Goal: Task Accomplishment & Management: Use online tool/utility

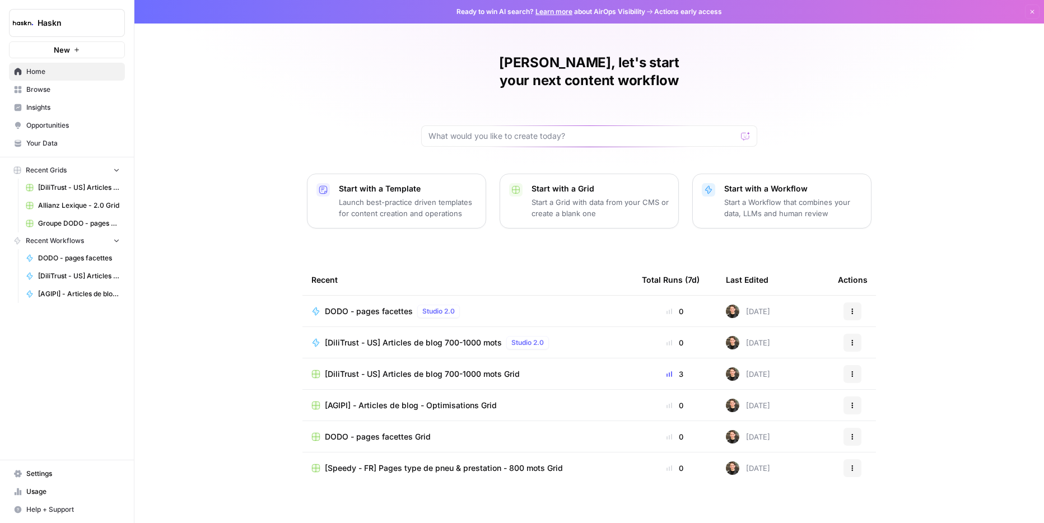
click at [969, 282] on div "[PERSON_NAME], let's start your next content workflow Start with a Template Lau…" at bounding box center [588, 266] width 909 height 533
click at [976, 172] on div "[PERSON_NAME], let's start your next content workflow Start with a Template Lau…" at bounding box center [588, 266] width 909 height 533
click at [372, 306] on span "DODO - pages facettes" at bounding box center [369, 311] width 88 height 11
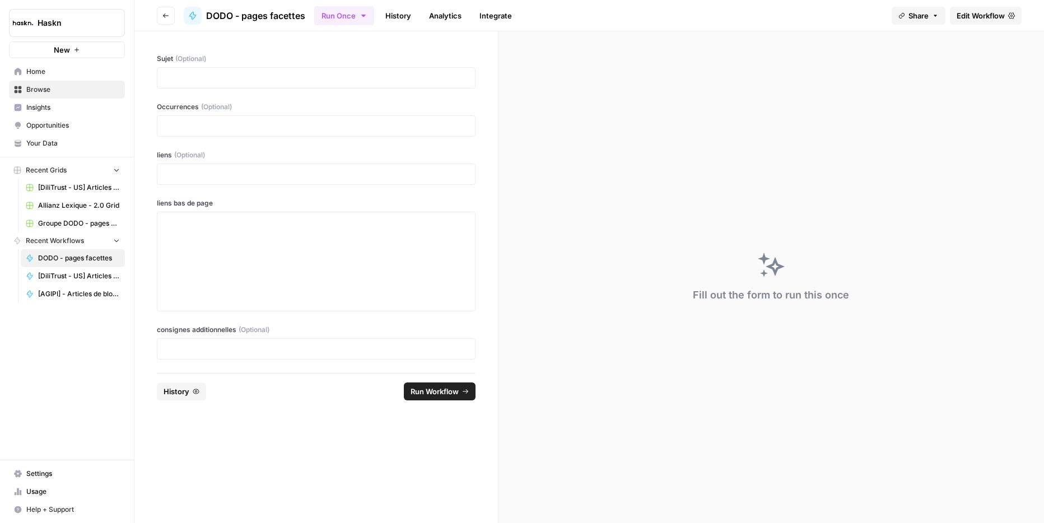
click at [1002, 21] on link "Edit Workflow" at bounding box center [986, 16] width 72 height 18
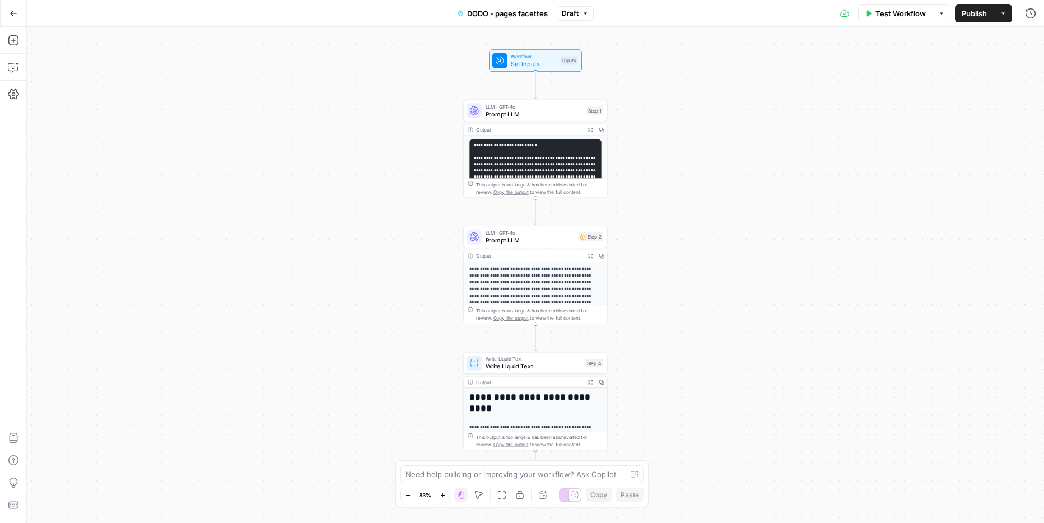
click at [837, 361] on div "**********" at bounding box center [535, 275] width 1017 height 496
click at [885, 12] on span "Test Workflow" at bounding box center [900, 13] width 50 height 11
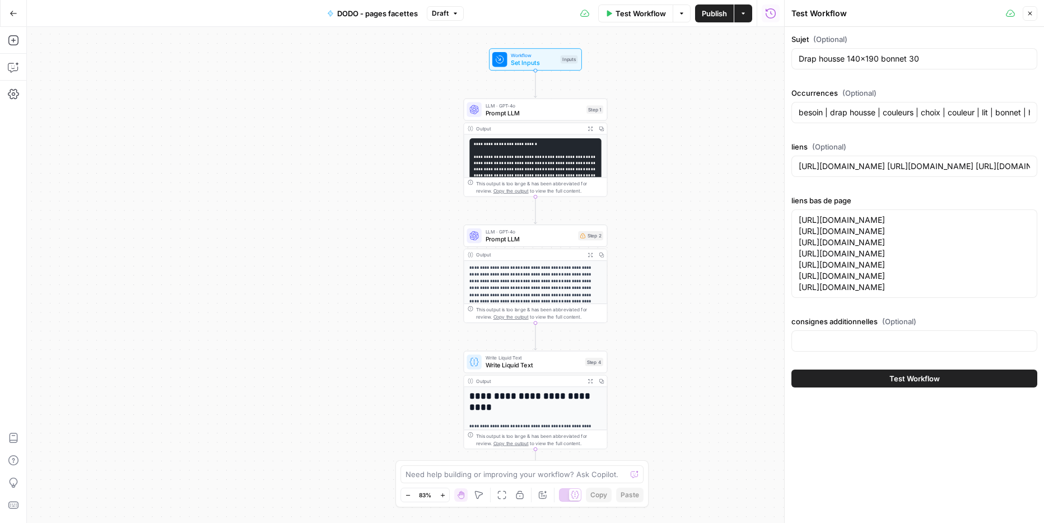
click at [842, 99] on div "Occurrences (Optional) besoin | drap housse | couleurs | choix | couleur | lit …" at bounding box center [914, 107] width 246 height 40
click at [841, 109] on input "besoin | drap housse | couleurs | choix | couleur | lit | bonnet | housse | lit…" at bounding box center [914, 112] width 231 height 11
click at [924, 384] on span "Test Workflow" at bounding box center [914, 378] width 50 height 11
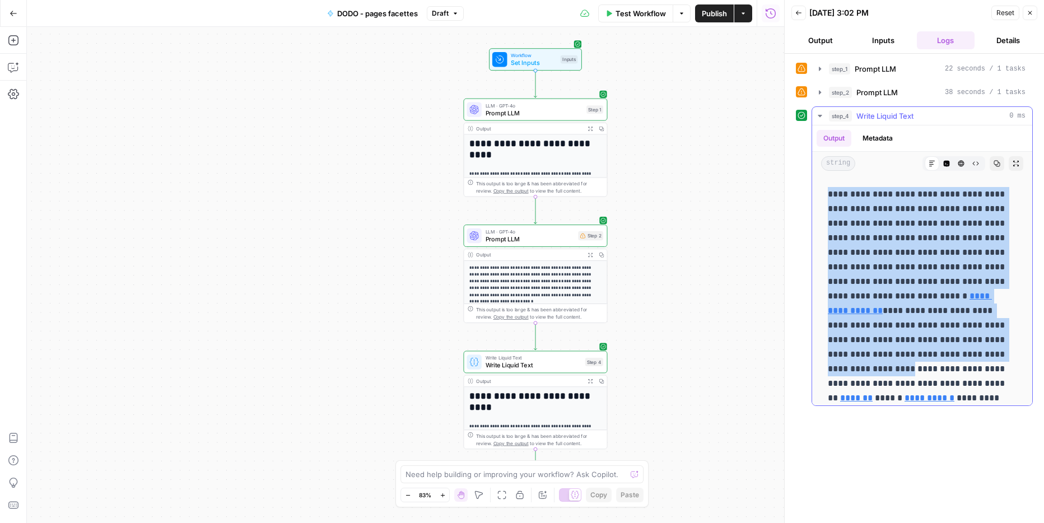
scroll to position [795, 0]
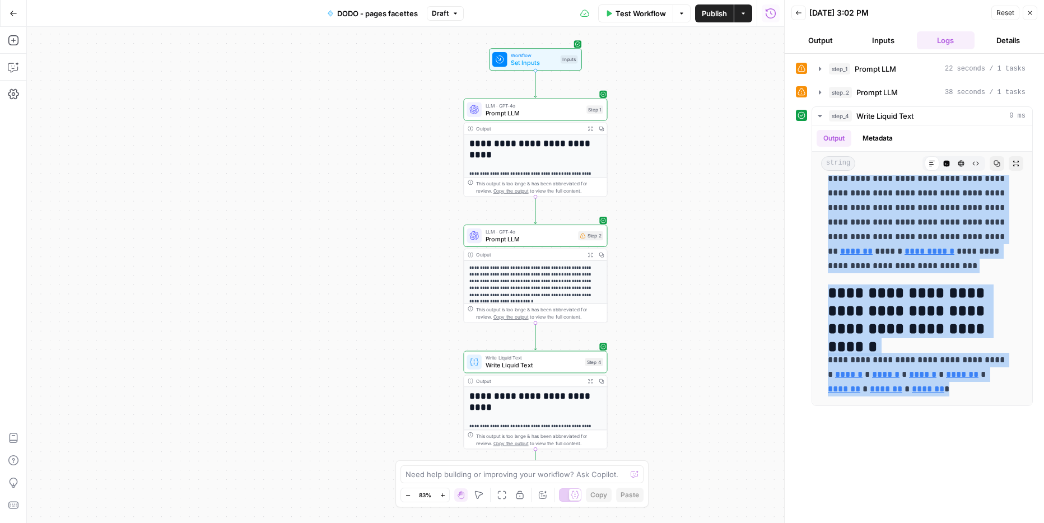
drag, startPoint x: 827, startPoint y: 188, endPoint x: 1040, endPoint y: 437, distance: 327.7
click at [1040, 437] on div "**********" at bounding box center [914, 288] width 259 height 469
copy div "**********"
click at [955, 228] on p "**********" at bounding box center [918, 156] width 180 height 233
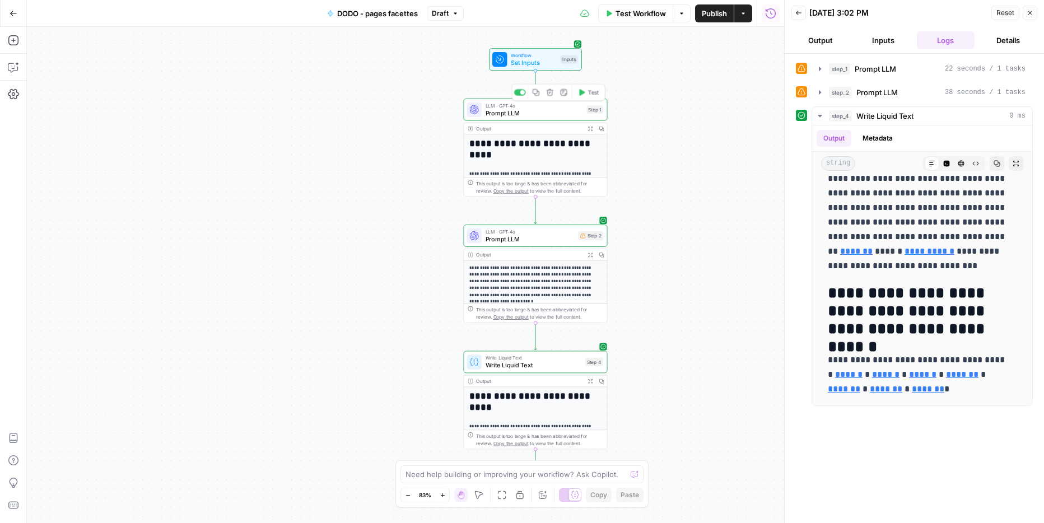
click at [562, 115] on span "Prompt LLM" at bounding box center [534, 113] width 97 height 10
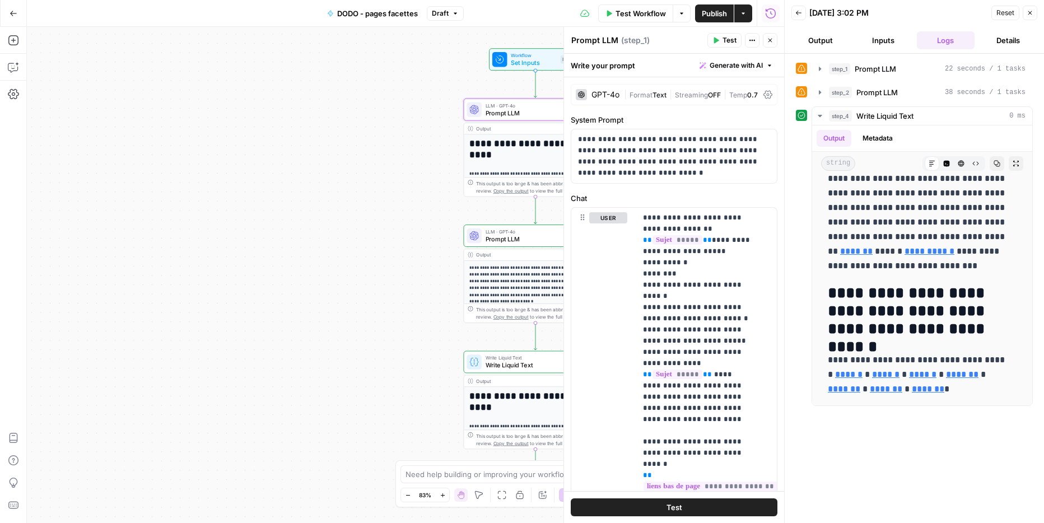
click at [610, 97] on div "GPT-4o" at bounding box center [605, 95] width 28 height 8
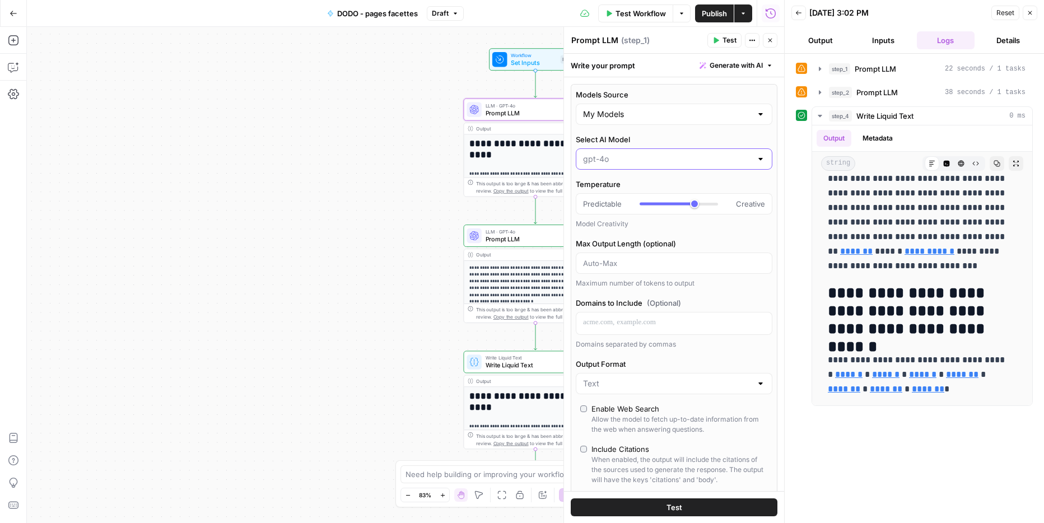
click at [620, 153] on input "Select AI Model" at bounding box center [667, 158] width 169 height 11
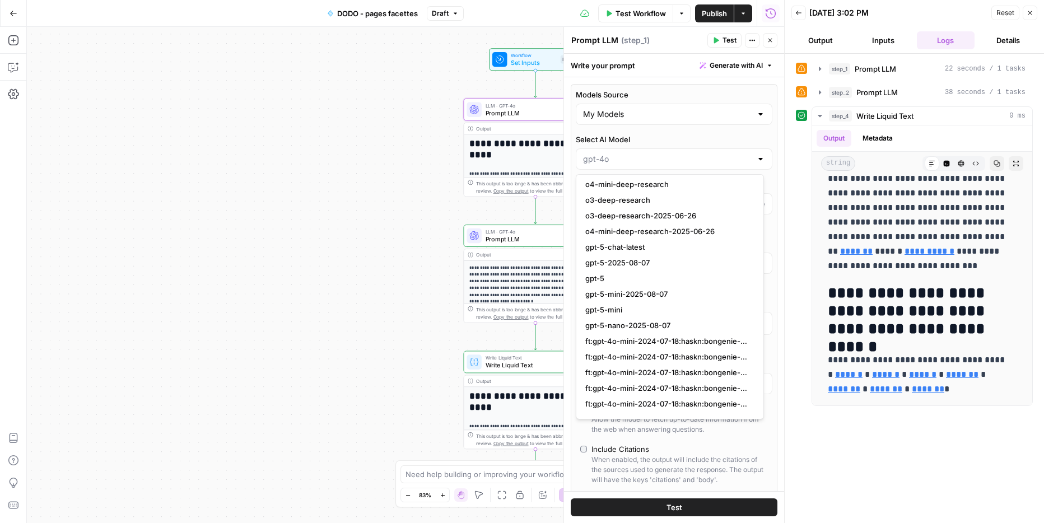
scroll to position [1443, 0]
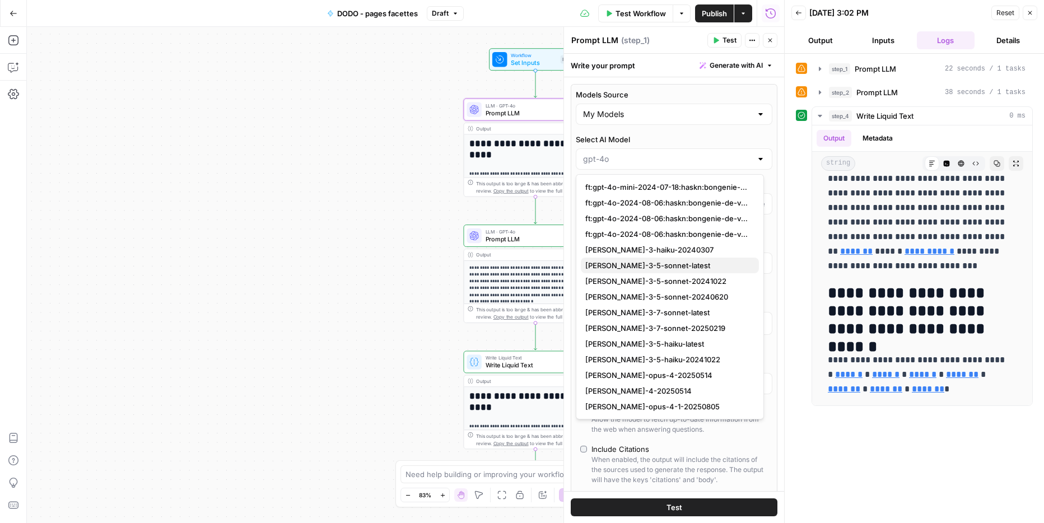
click at [677, 264] on span "[PERSON_NAME]-3-5-sonnet-latest" at bounding box center [667, 265] width 165 height 11
type input "[PERSON_NAME]-3-5-sonnet-latest"
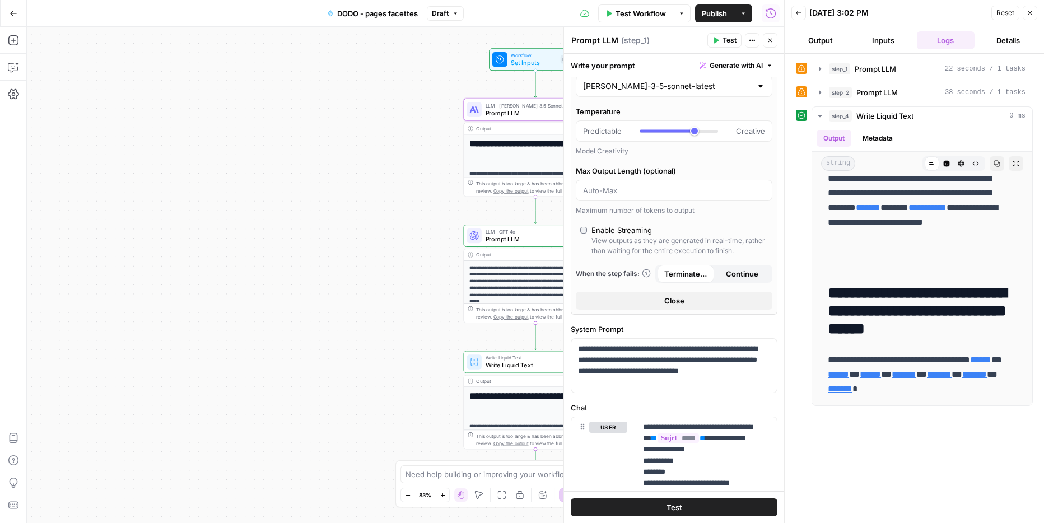
scroll to position [73, 0]
click at [514, 239] on span "Prompt LLM" at bounding box center [530, 240] width 89 height 10
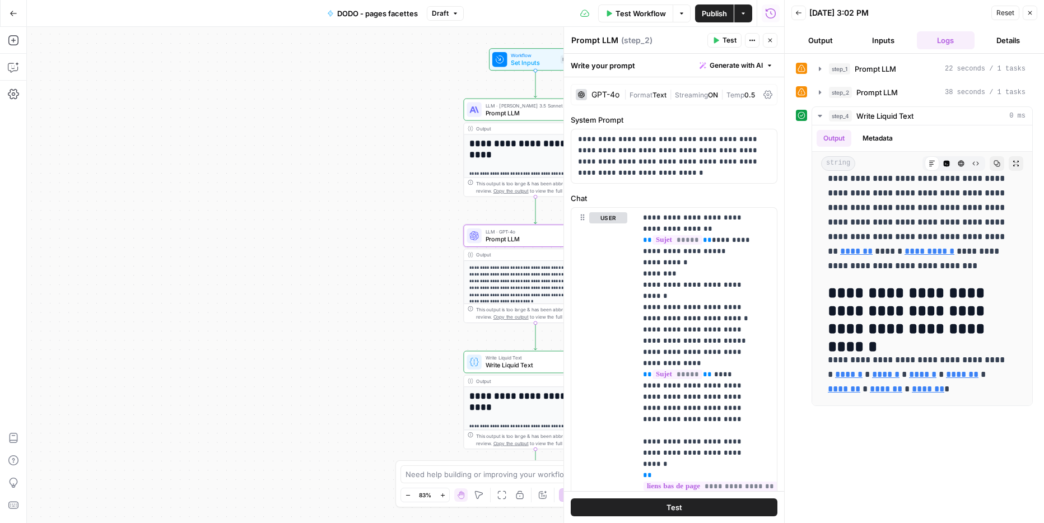
click at [606, 91] on div "GPT-4o" at bounding box center [605, 95] width 28 height 8
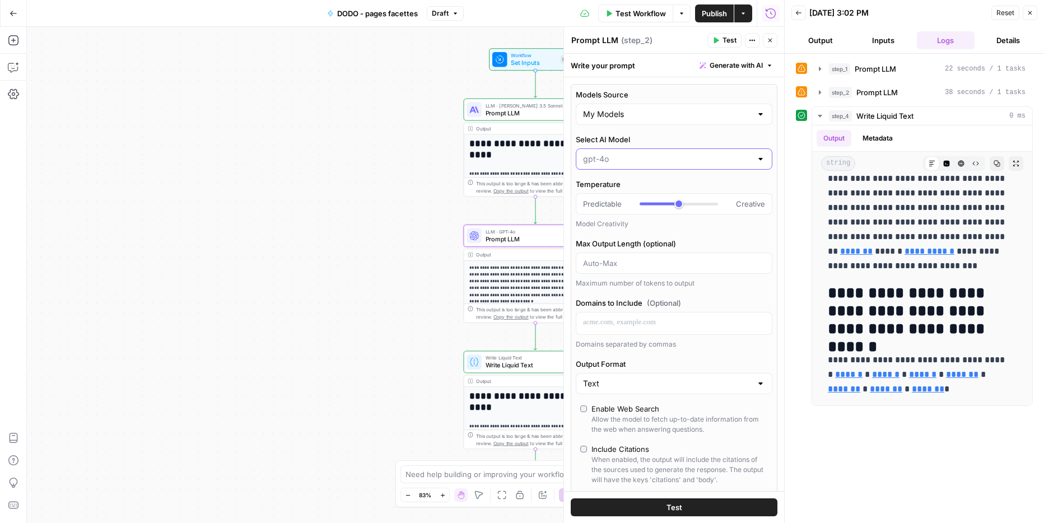
click at [634, 154] on input "Select AI Model" at bounding box center [667, 158] width 169 height 11
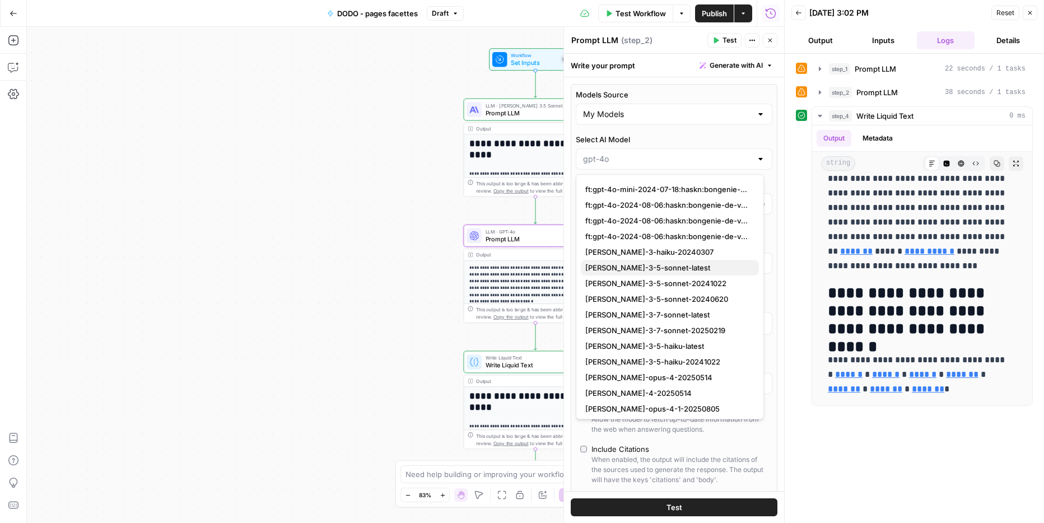
scroll to position [1443, 0]
click at [670, 266] on span "[PERSON_NAME]-3-5-sonnet-latest" at bounding box center [667, 265] width 165 height 11
type input "[PERSON_NAME]-3-5-sonnet-latest"
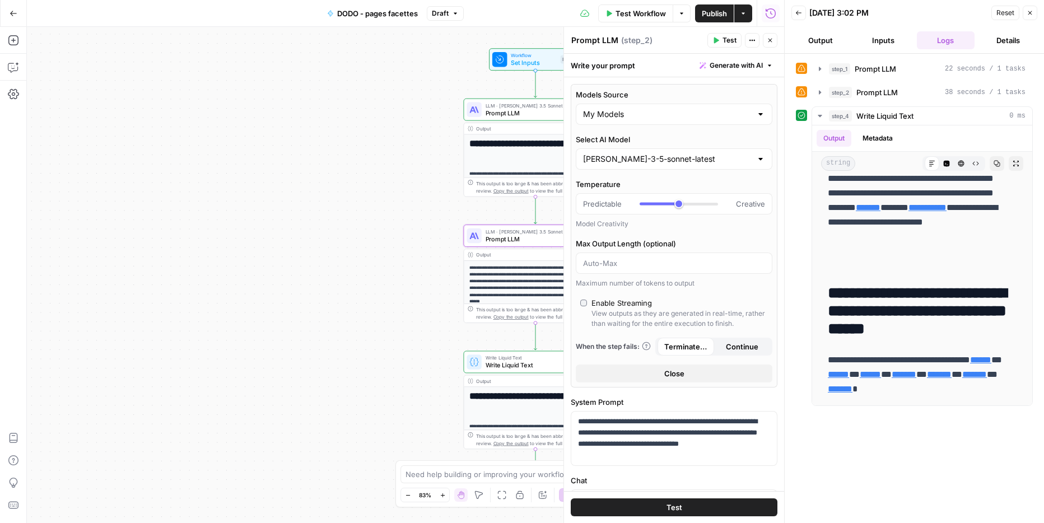
click at [643, 20] on button "Test Workflow" at bounding box center [635, 13] width 75 height 18
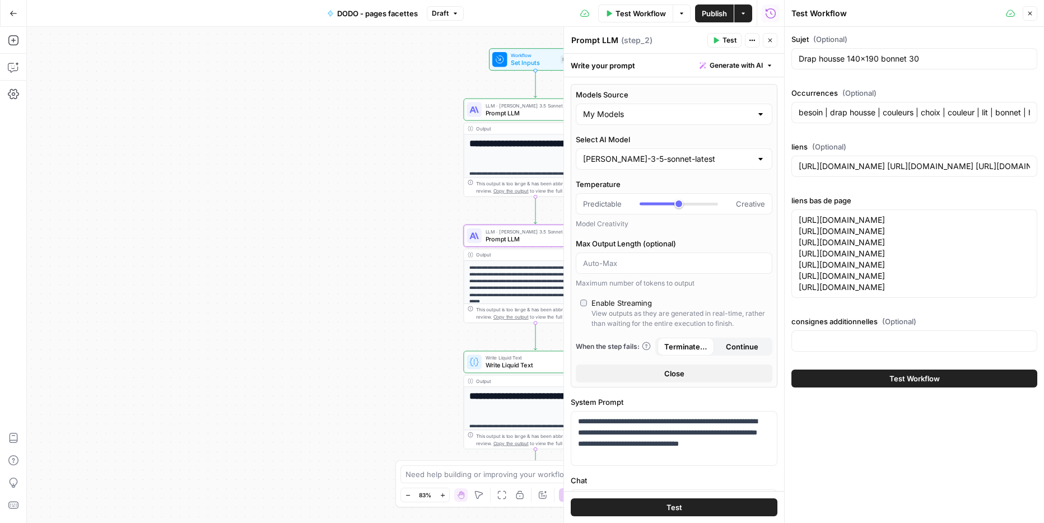
click at [949, 388] on button "Test Workflow" at bounding box center [914, 379] width 246 height 18
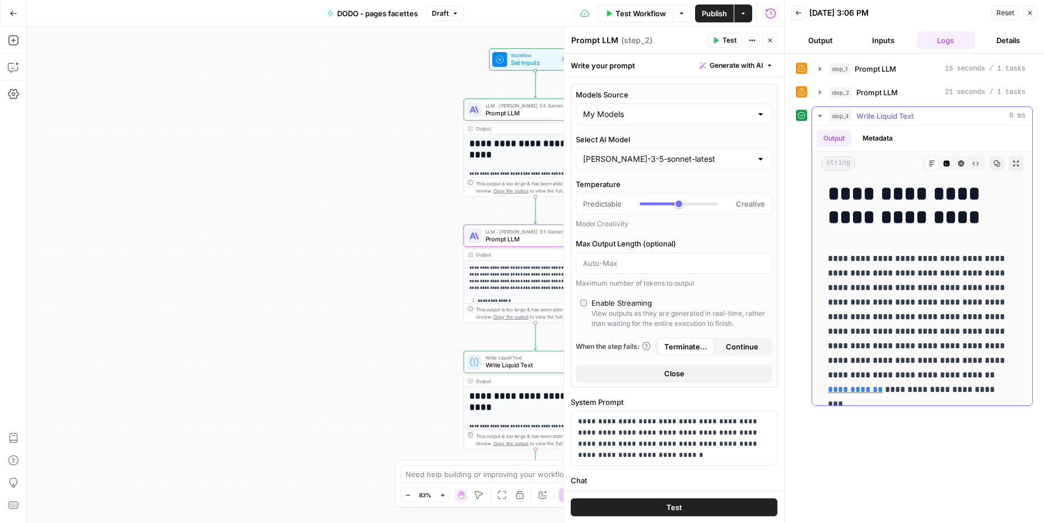
drag, startPoint x: 842, startPoint y: 185, endPoint x: 837, endPoint y: 189, distance: 6.0
click at [841, 186] on h1 "**********" at bounding box center [918, 205] width 180 height 47
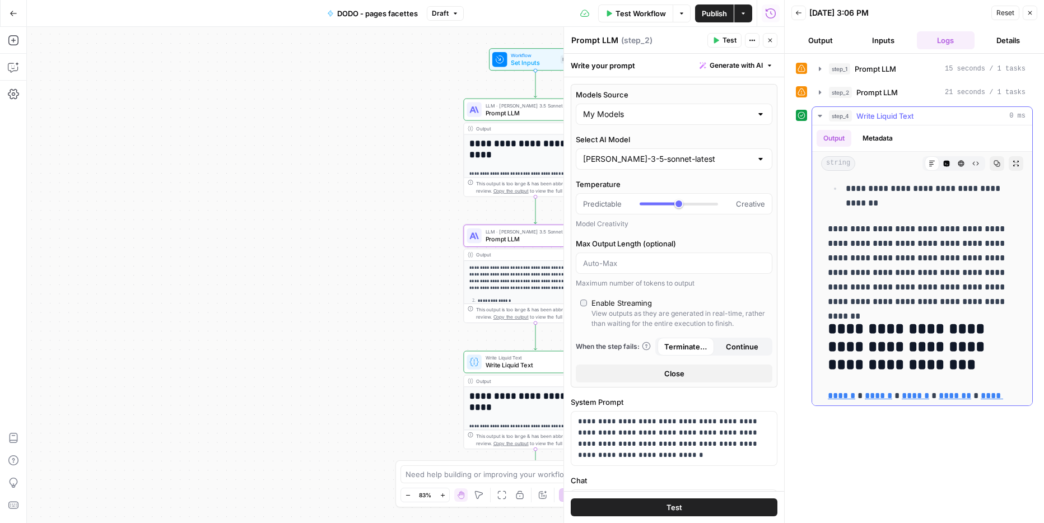
scroll to position [974, 0]
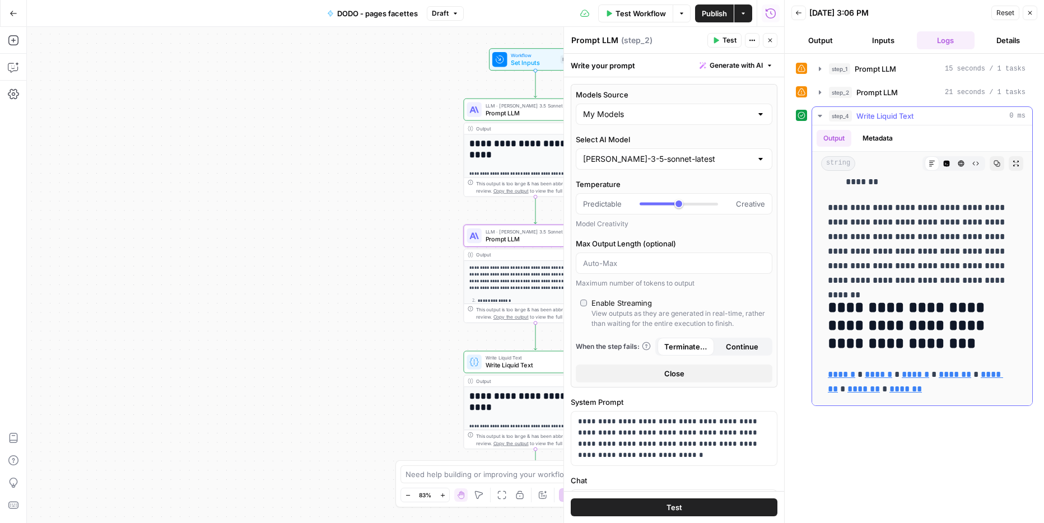
drag, startPoint x: 836, startPoint y: 197, endPoint x: 991, endPoint y: 282, distance: 177.7
copy div "**********"
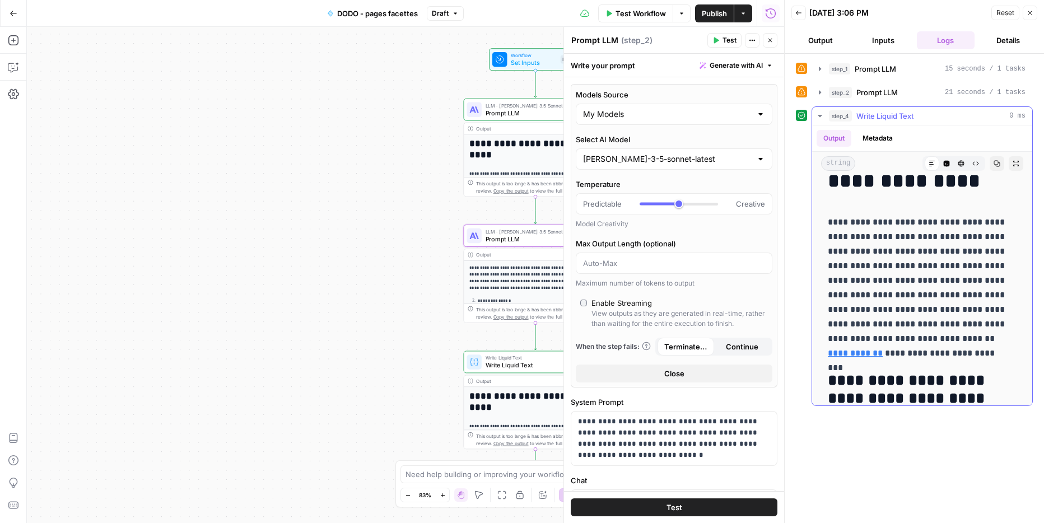
scroll to position [0, 0]
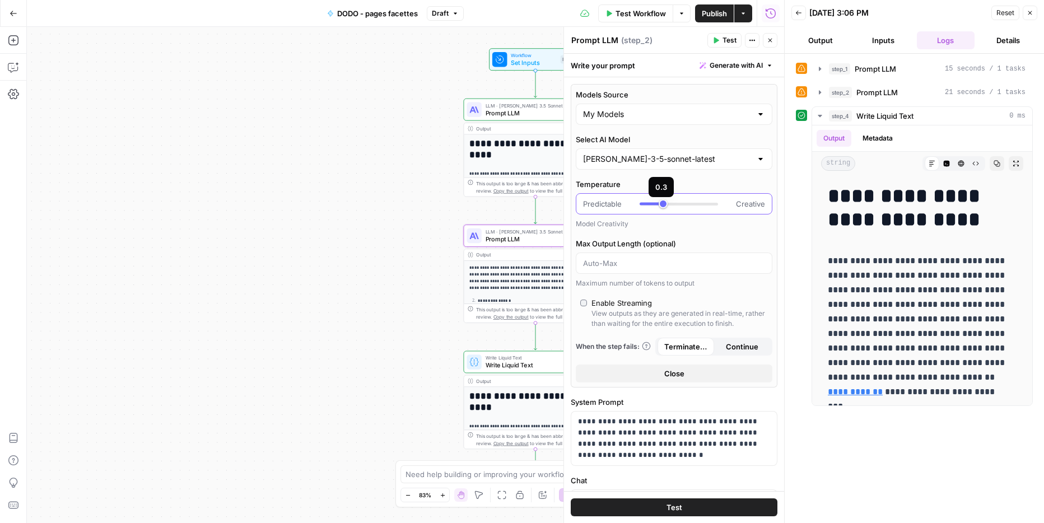
type input "***"
click at [665, 203] on div at bounding box center [655, 204] width 31 height 3
click at [628, 11] on span "Test Workflow" at bounding box center [640, 13] width 50 height 11
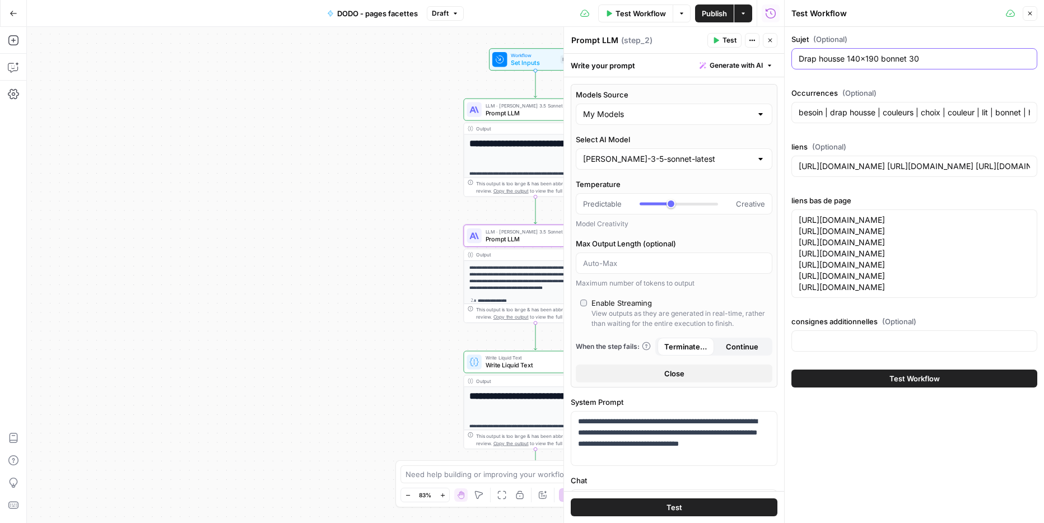
click at [840, 58] on input "Drap housse 140x190 bonnet 30" at bounding box center [914, 58] width 231 height 11
paste input "Linge de lit Flanelle"
click at [844, 60] on input "Linge de lit Flanelle" at bounding box center [914, 58] width 231 height 11
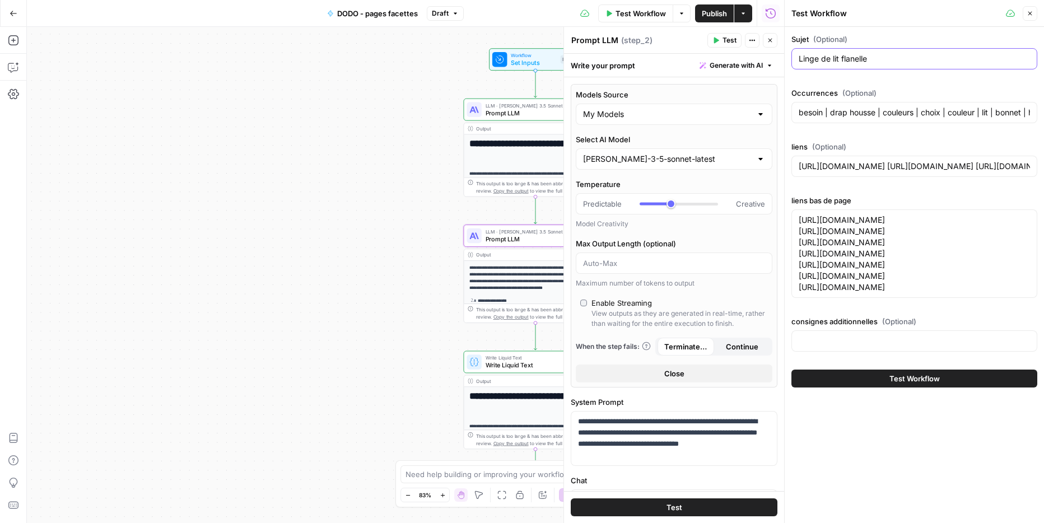
type input "Linge de lit flanelle"
drag, startPoint x: 909, startPoint y: 368, endPoint x: 773, endPoint y: 180, distance: 232.1
click at [773, 180] on body "**********" at bounding box center [522, 261] width 1044 height 523
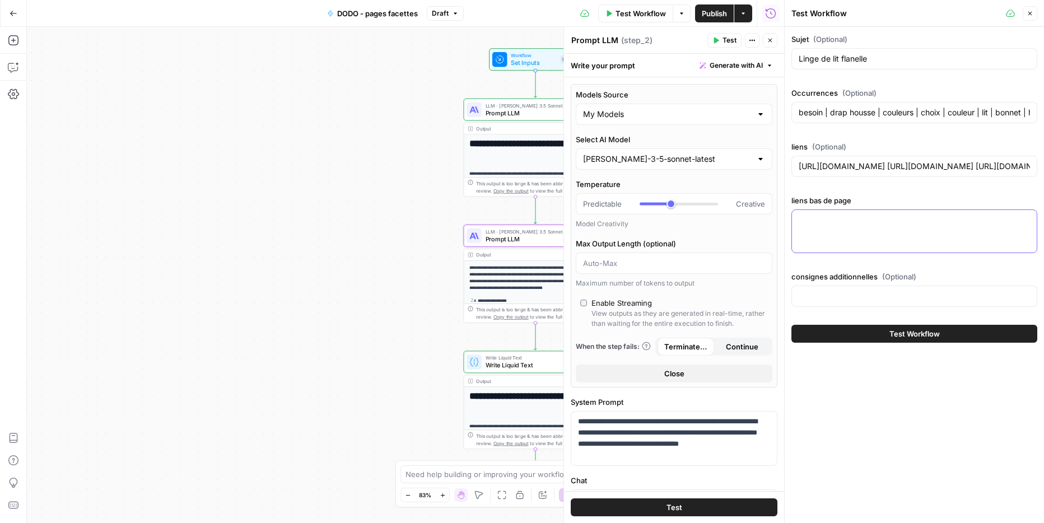
paste textarea "[URL][DOMAIN_NAME]"
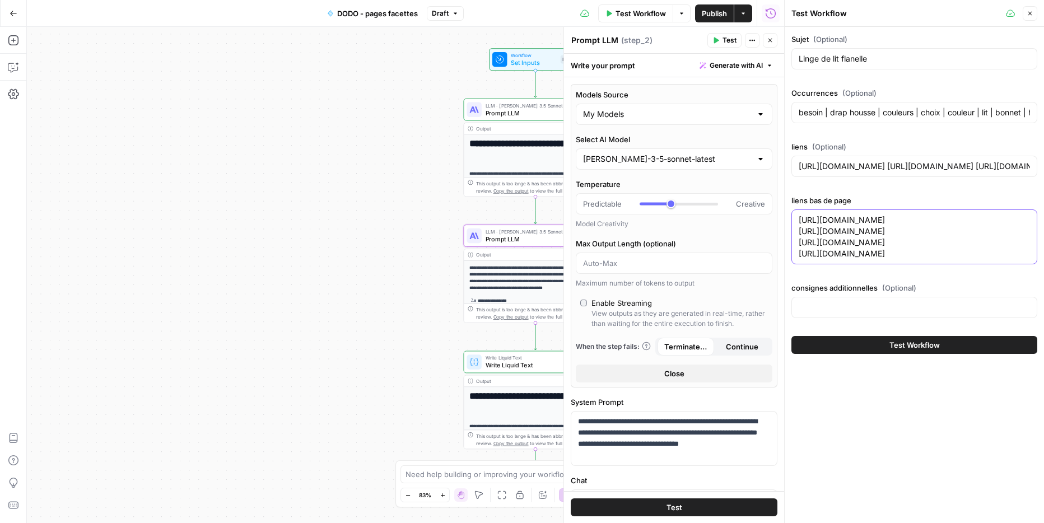
paste textarea "[URL][DOMAIN_NAME]"
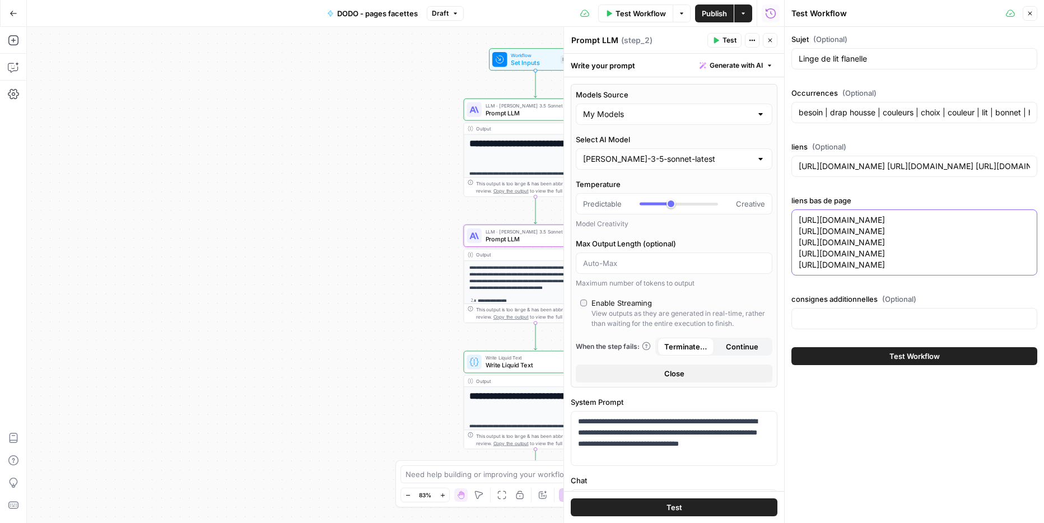
drag, startPoint x: 944, startPoint y: 267, endPoint x: 955, endPoint y: 266, distance: 10.7
click at [955, 266] on textarea "[URL][DOMAIN_NAME] [URL][DOMAIN_NAME] [URL][DOMAIN_NAME] [URL][DOMAIN_NAME] [UR…" at bounding box center [914, 242] width 231 height 56
type textarea "[URL][DOMAIN_NAME] [URL][DOMAIN_NAME] [URL][DOMAIN_NAME] [URL][DOMAIN_NAME] [UR…"
click at [819, 117] on input "besoin | drap housse | couleurs | choix | couleur | lit | bonnet | housse | lit…" at bounding box center [914, 112] width 231 height 11
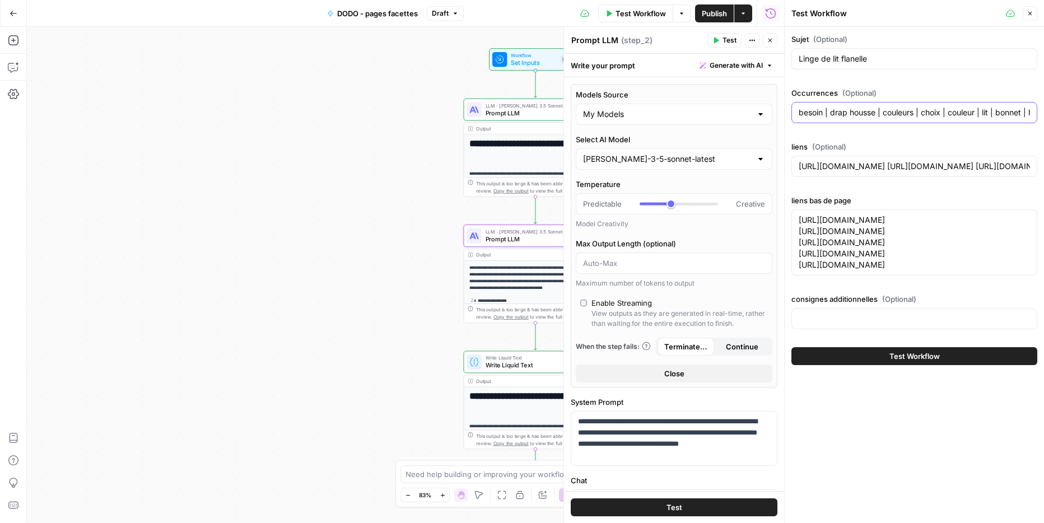
click at [819, 117] on input "besoin | drap housse | couleurs | choix | couleur | lit | bonnet | housse | lit…" at bounding box center [914, 112] width 231 height 11
paste input "lit | coton | chaleur | couette | flanelle | maison | qualité | housse | lit en…"
type input "lit | coton | chaleur | couette | flanelle | maison | qualité | housse | lit en…"
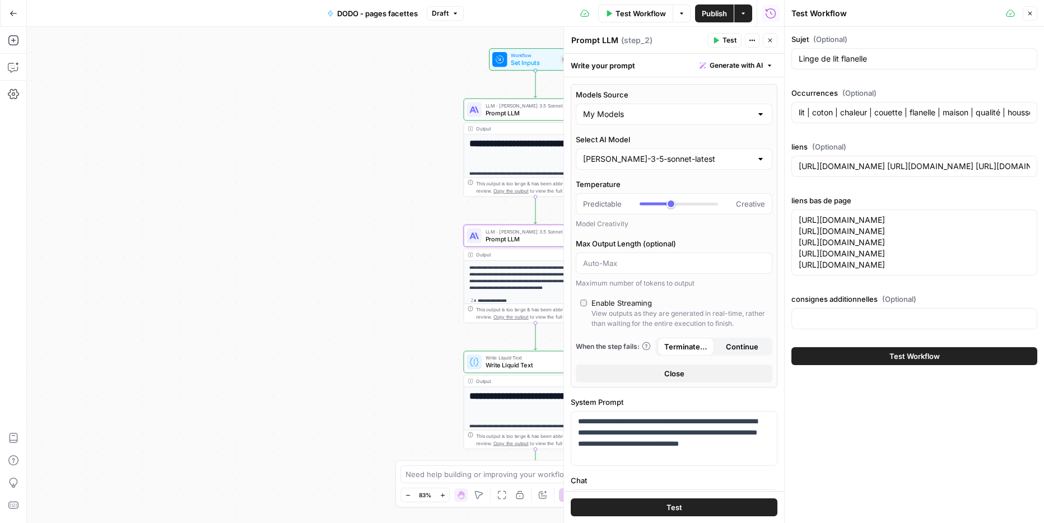
click at [894, 362] on span "Test Workflow" at bounding box center [914, 356] width 50 height 11
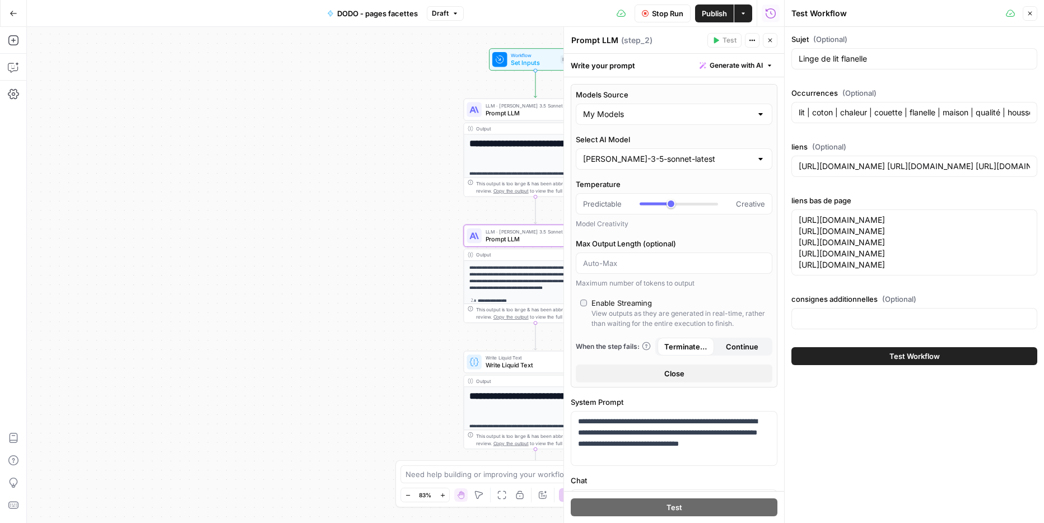
click at [894, 362] on span "Test Workflow" at bounding box center [914, 356] width 50 height 11
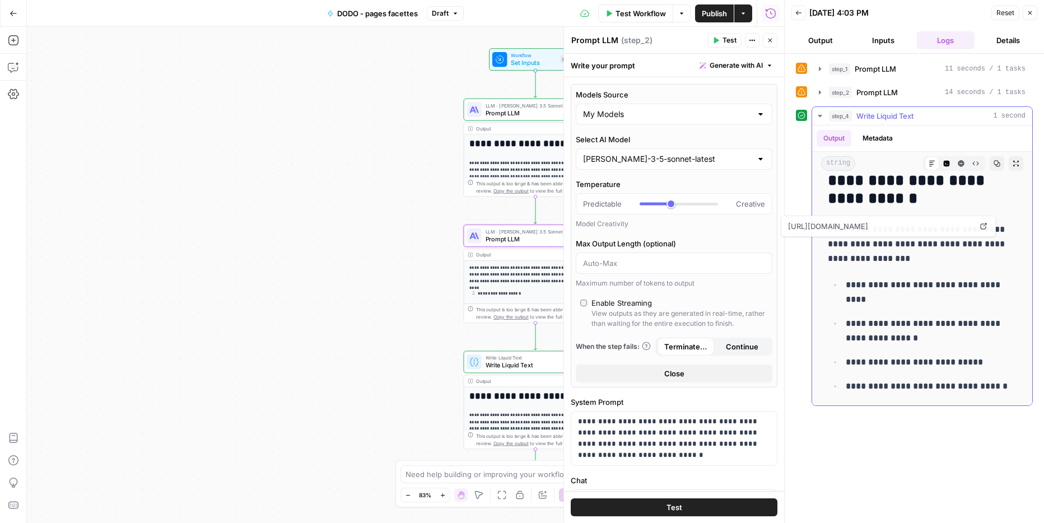
scroll to position [825, 0]
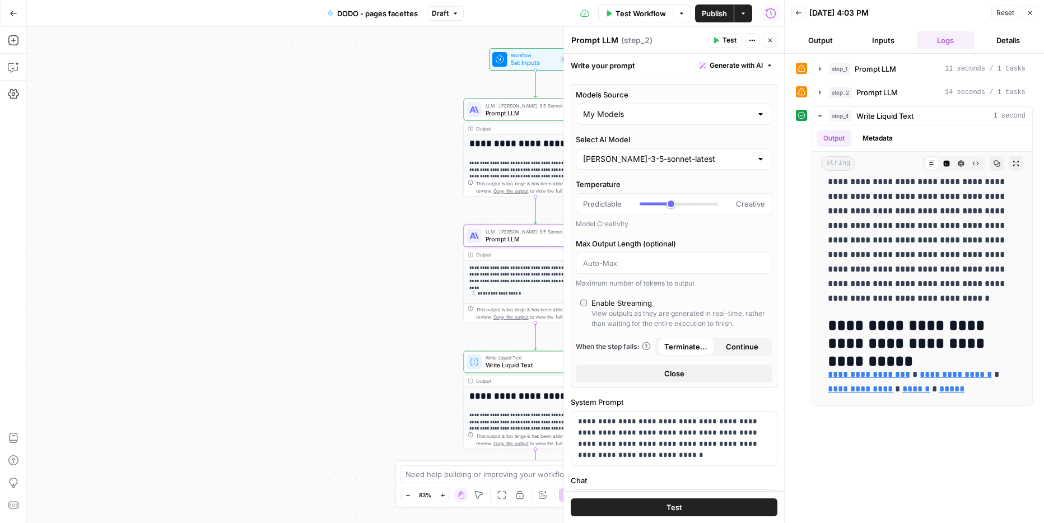
drag, startPoint x: 824, startPoint y: 192, endPoint x: 1018, endPoint y: 408, distance: 290.3
click at [1018, 408] on div "**********" at bounding box center [914, 288] width 237 height 458
copy div "**********"
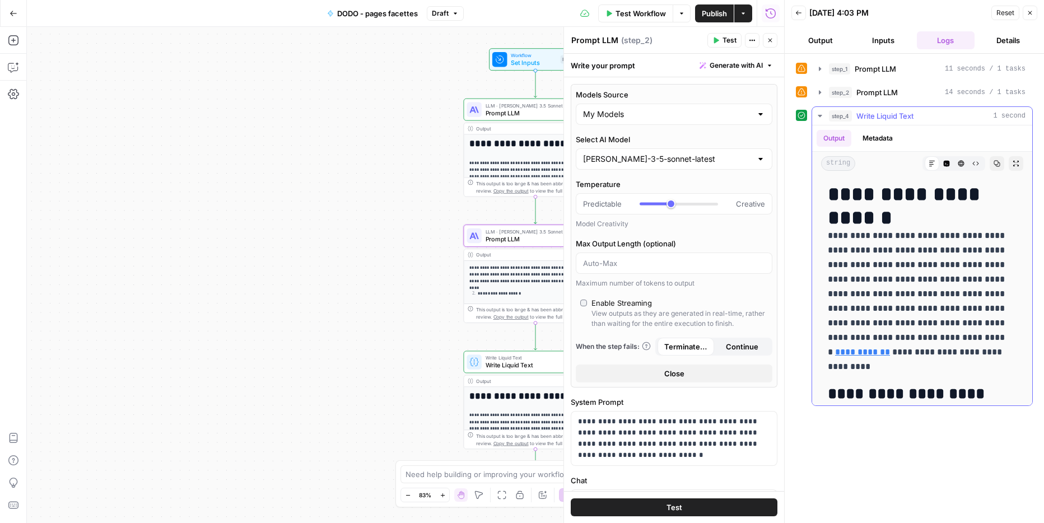
scroll to position [0, 0]
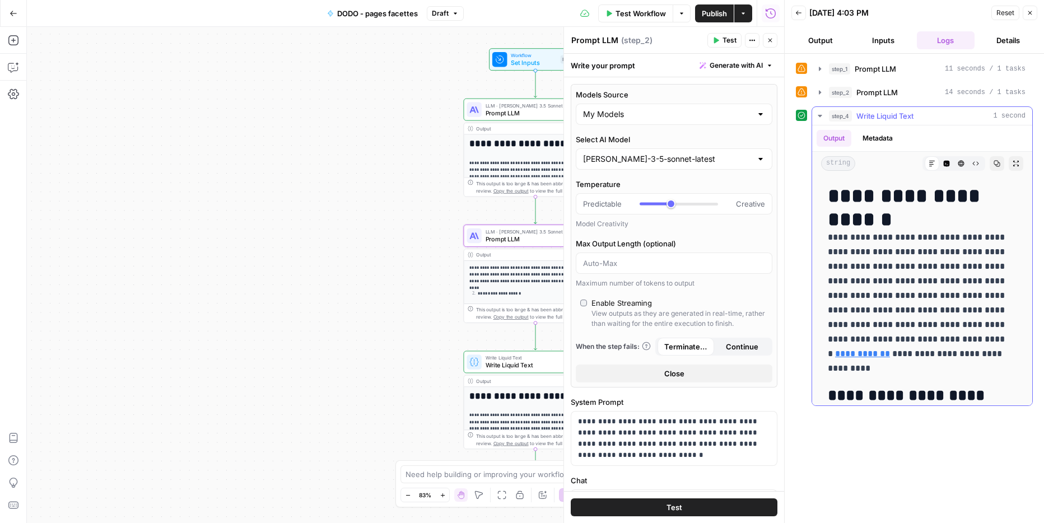
click at [874, 248] on p "**********" at bounding box center [918, 303] width 180 height 146
click at [822, 96] on icon "button" at bounding box center [819, 92] width 9 height 9
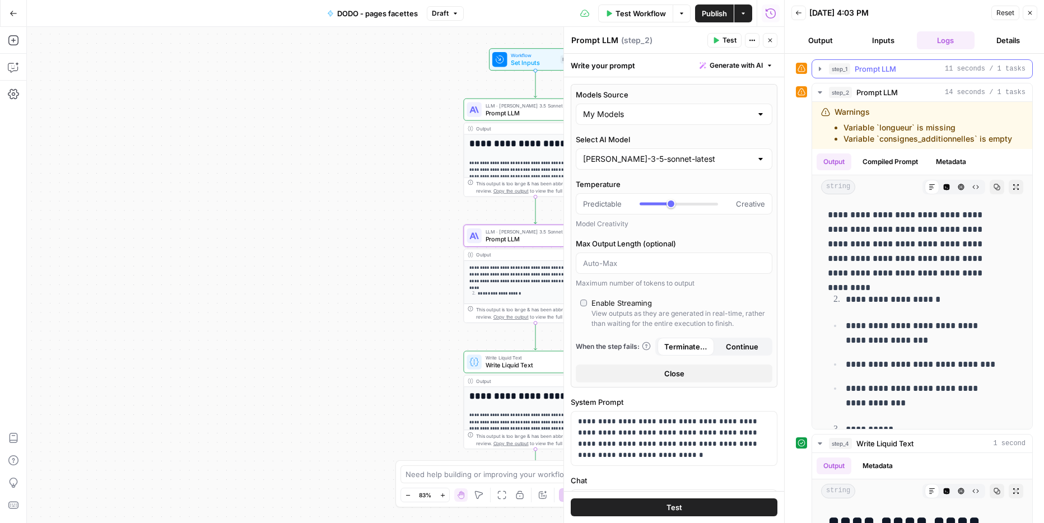
click at [821, 68] on icon "button" at bounding box center [819, 68] width 9 height 9
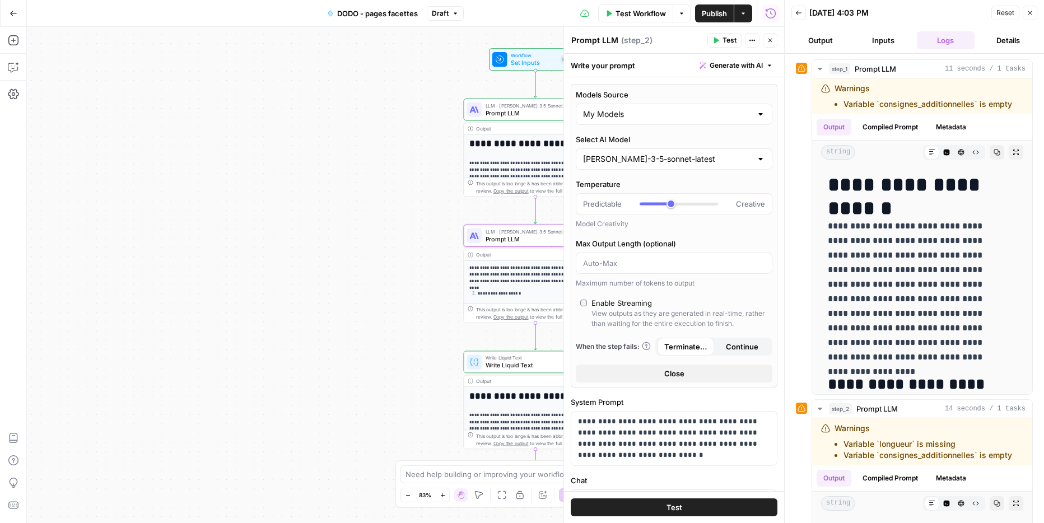
click at [823, 44] on button "Output" at bounding box center [820, 40] width 58 height 18
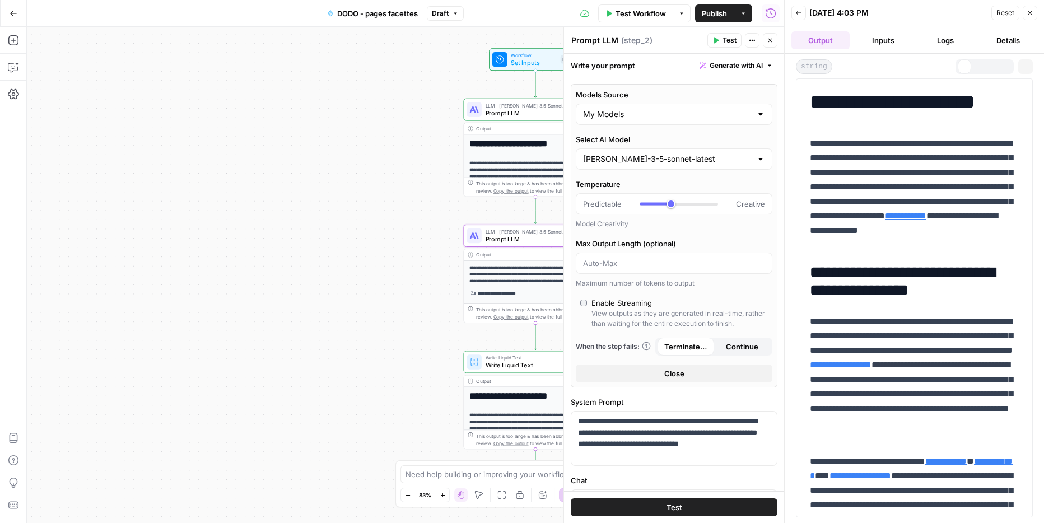
click at [801, 18] on button "Back" at bounding box center [798, 13] width 15 height 15
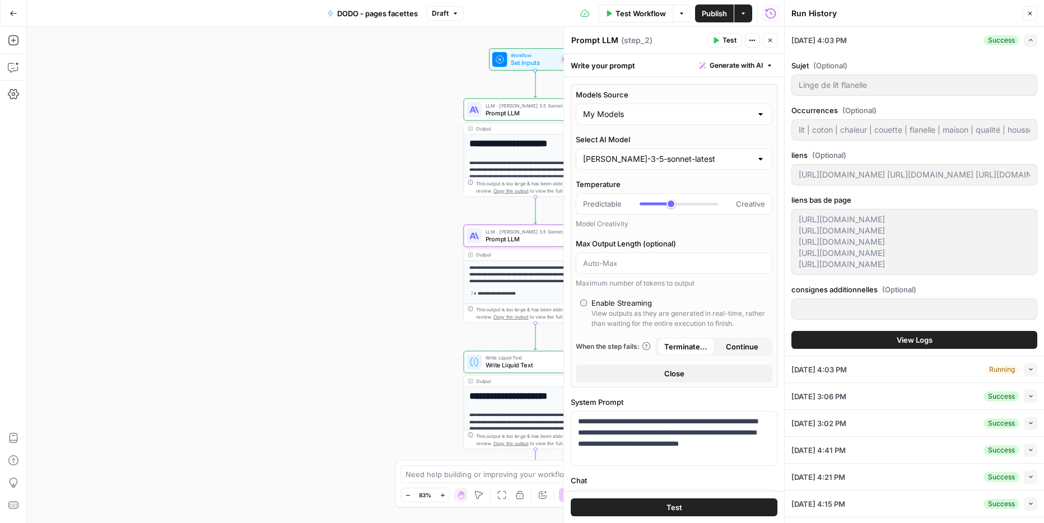
click at [801, 18] on div "Run History" at bounding box center [905, 13] width 228 height 11
click at [315, 176] on div "**********" at bounding box center [405, 275] width 757 height 496
click at [1030, 14] on icon "button" at bounding box center [1030, 13] width 7 height 7
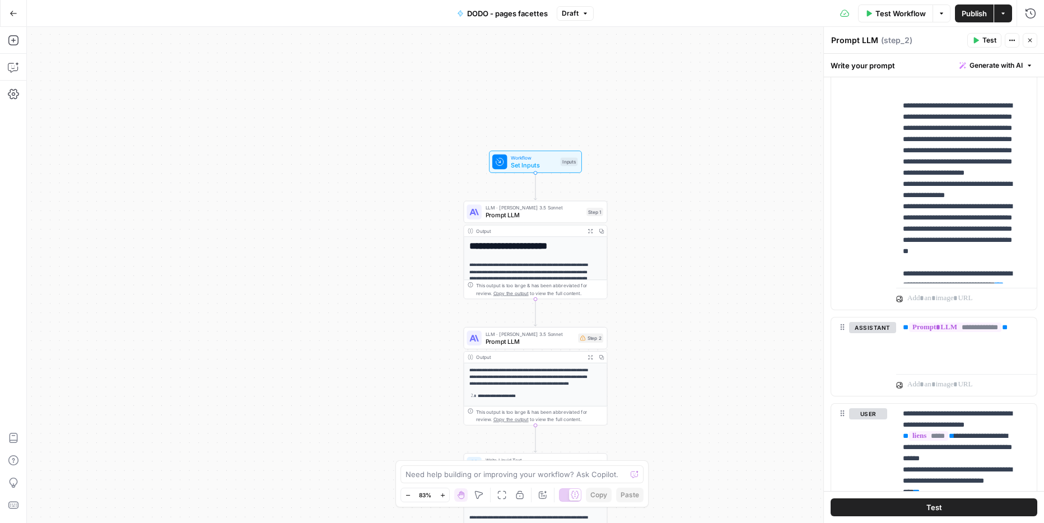
scroll to position [955, 0]
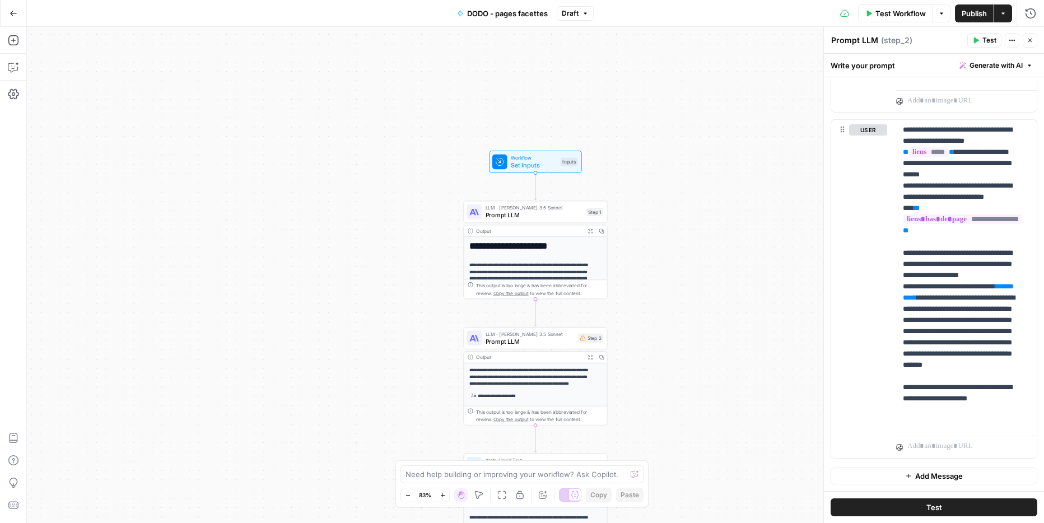
click at [888, 13] on span "Test Workflow" at bounding box center [900, 13] width 50 height 11
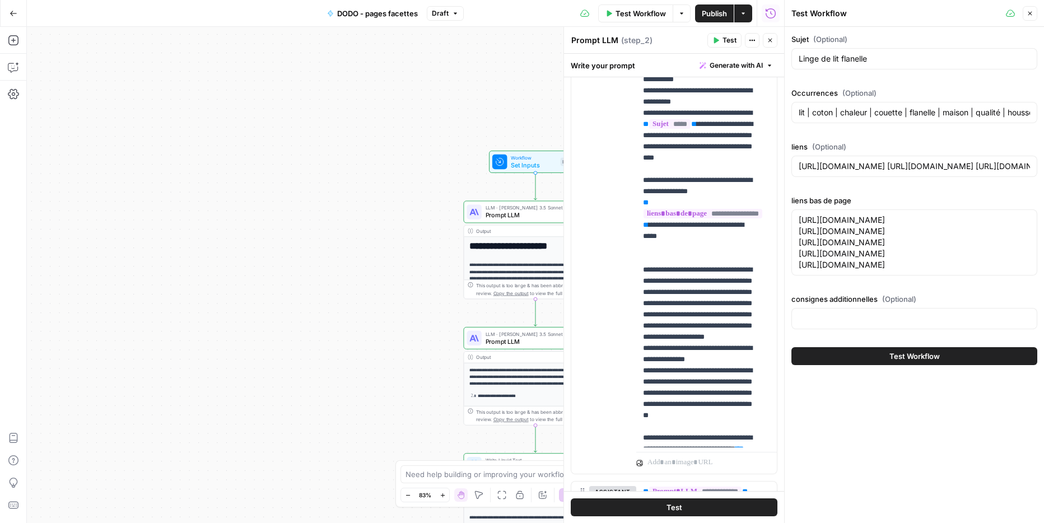
scroll to position [498, 0]
click at [826, 324] on input "consignes additionnelles (Optional)" at bounding box center [914, 318] width 231 height 11
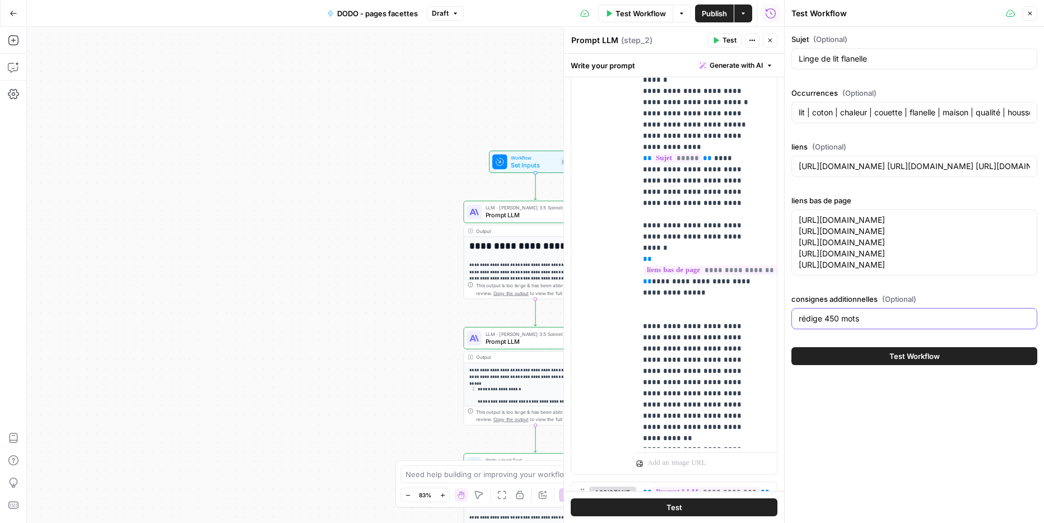
type input "rédige 450 mots"
click at [867, 365] on button "Test Workflow" at bounding box center [914, 356] width 246 height 18
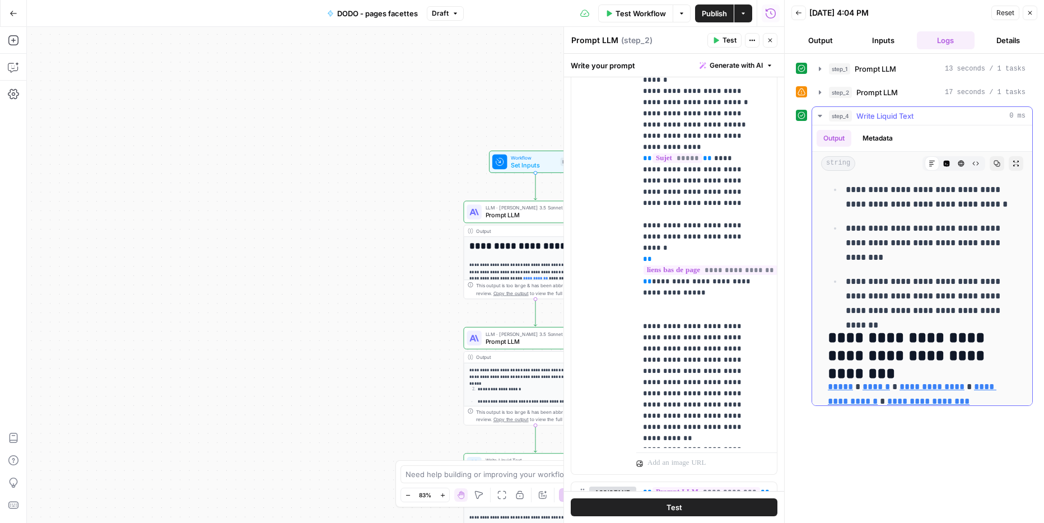
scroll to position [887, 0]
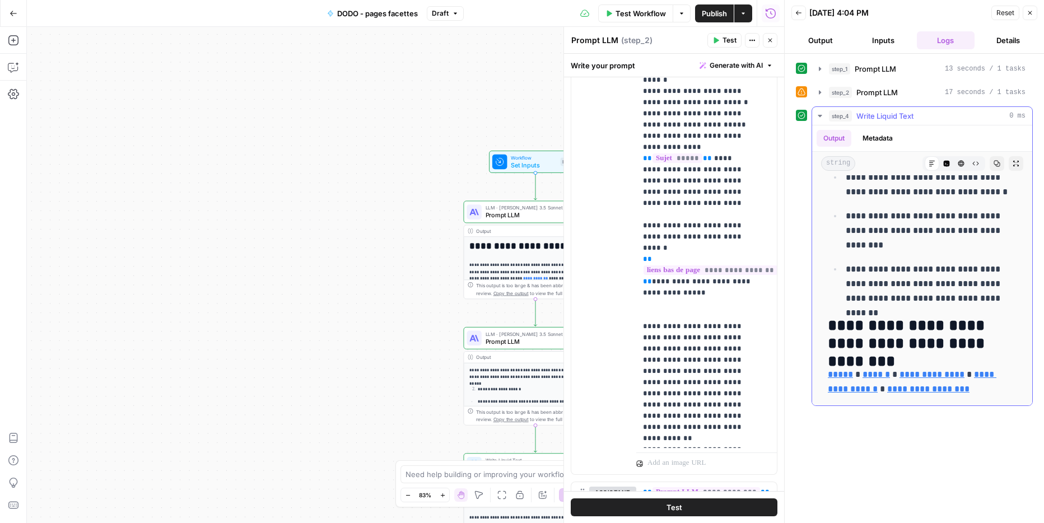
drag, startPoint x: 846, startPoint y: 242, endPoint x: 998, endPoint y: 311, distance: 166.7
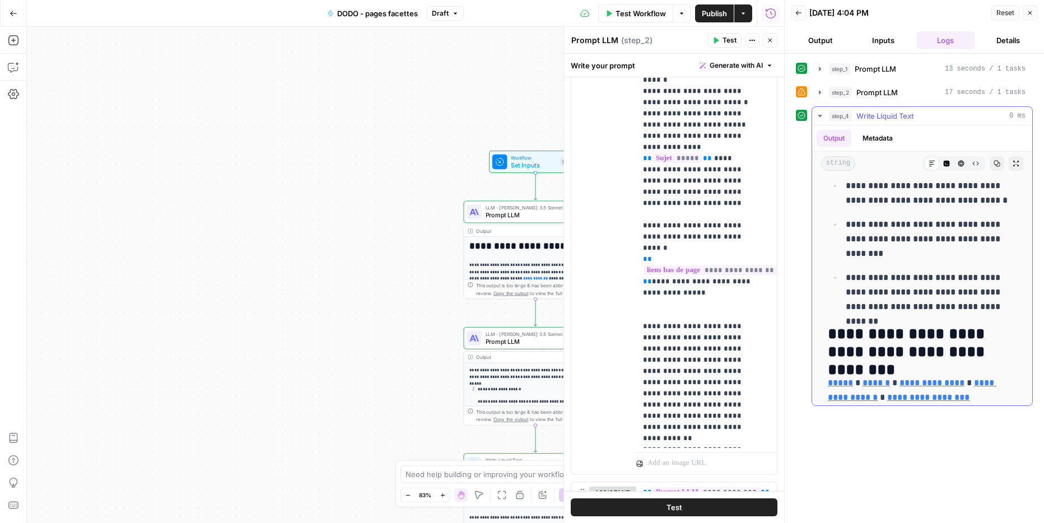
scroll to position [869, 0]
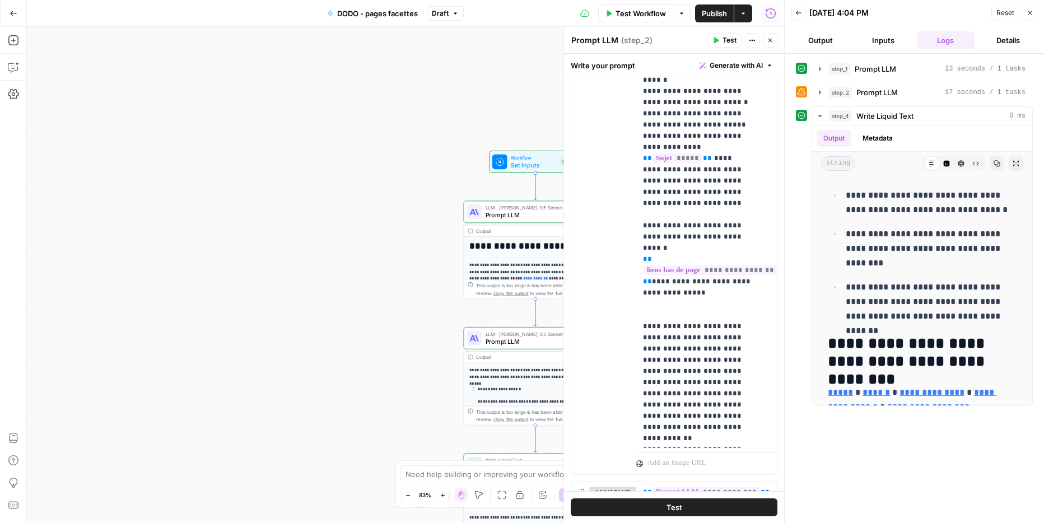
copy div "**********"
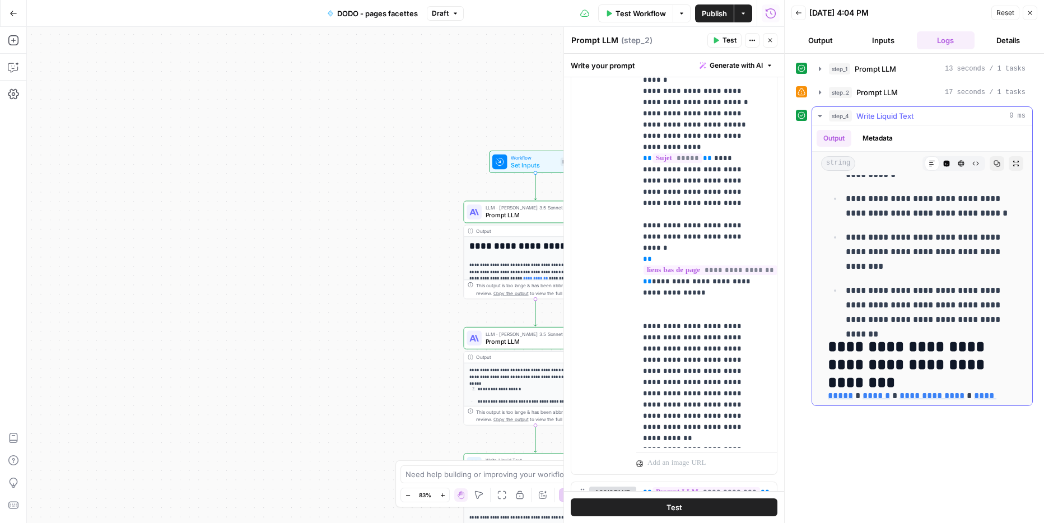
scroll to position [856, 0]
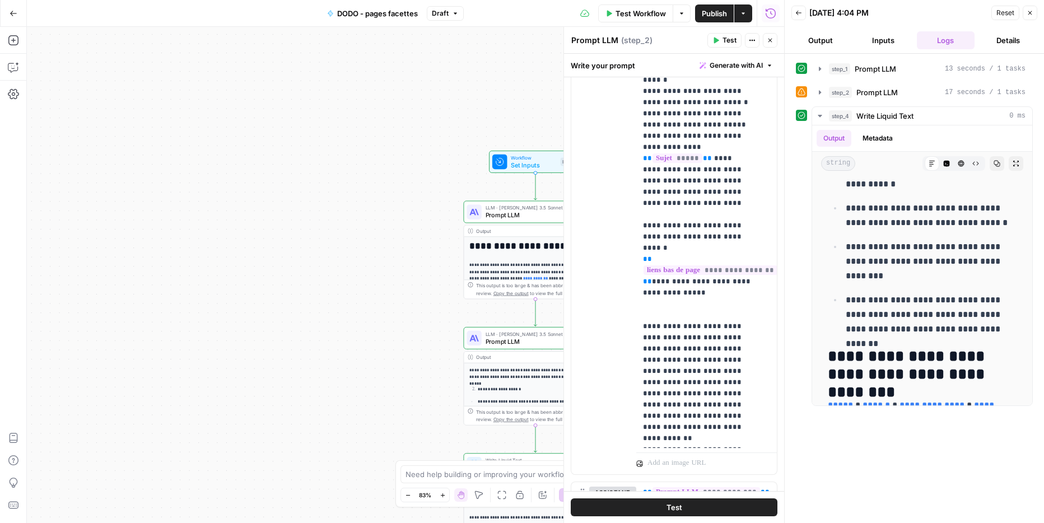
click at [647, 14] on span "Test Workflow" at bounding box center [640, 13] width 50 height 11
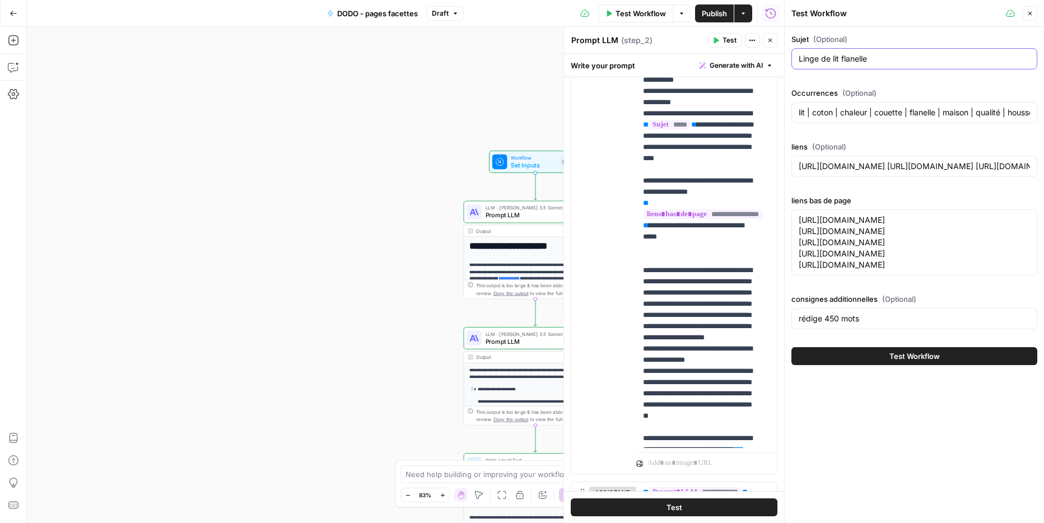
click at [875, 63] on input "Linge de lit flanelle" at bounding box center [914, 58] width 231 height 11
paste input "Drap plat blanc"
type input "Drap plat blanc"
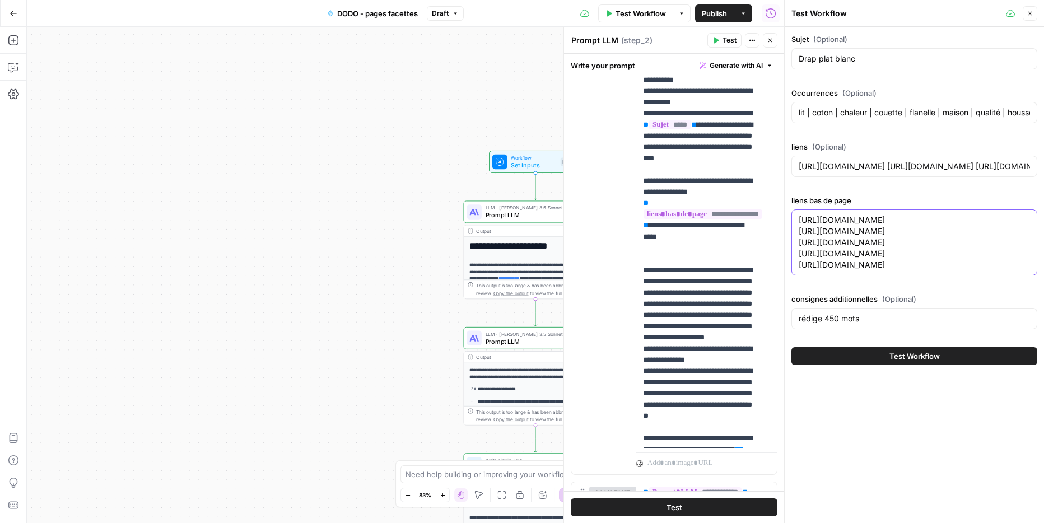
click at [841, 221] on textarea "[URL][DOMAIN_NAME] [URL][DOMAIN_NAME] [URL][DOMAIN_NAME] [URL][DOMAIN_NAME] [UR…" at bounding box center [914, 242] width 231 height 56
drag, startPoint x: 1013, startPoint y: 272, endPoint x: 799, endPoint y: 193, distance: 228.0
click at [799, 193] on div "Sujet (Optional) Drap plat blanc Occurrences (Optional) lit | coton | chaleur |…" at bounding box center [914, 184] width 246 height 300
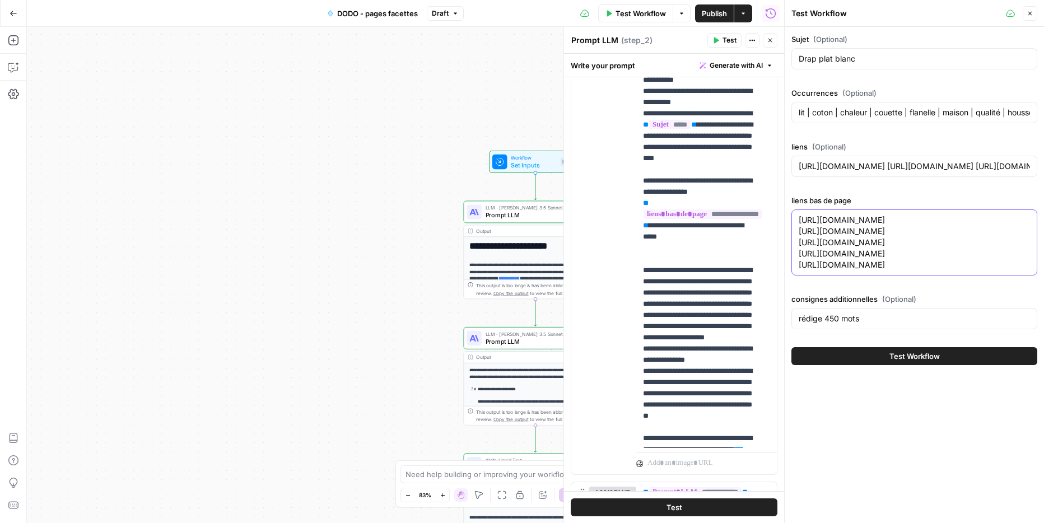
paste textarea "draps-plats/bleu-fonce.html"
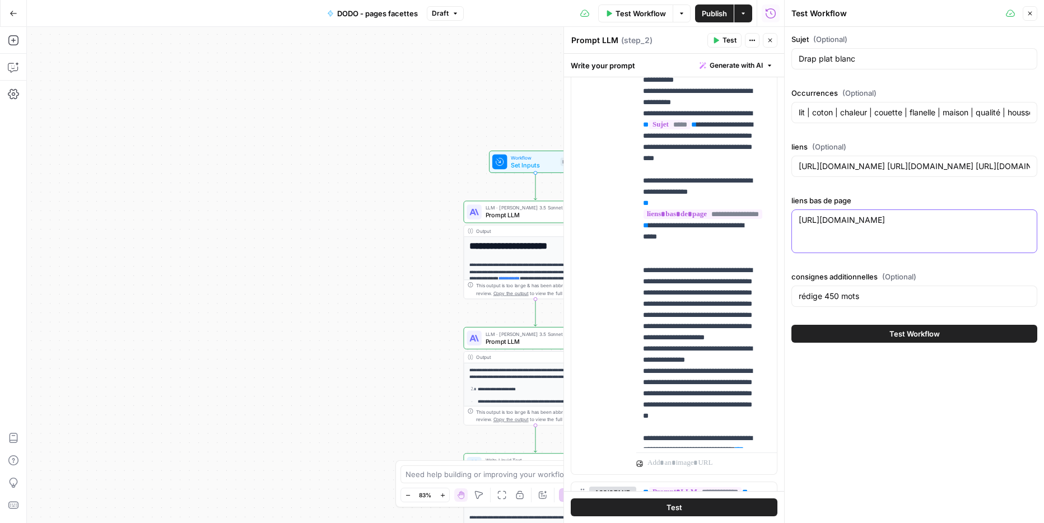
paste textarea "[URL][DOMAIN_NAME]"
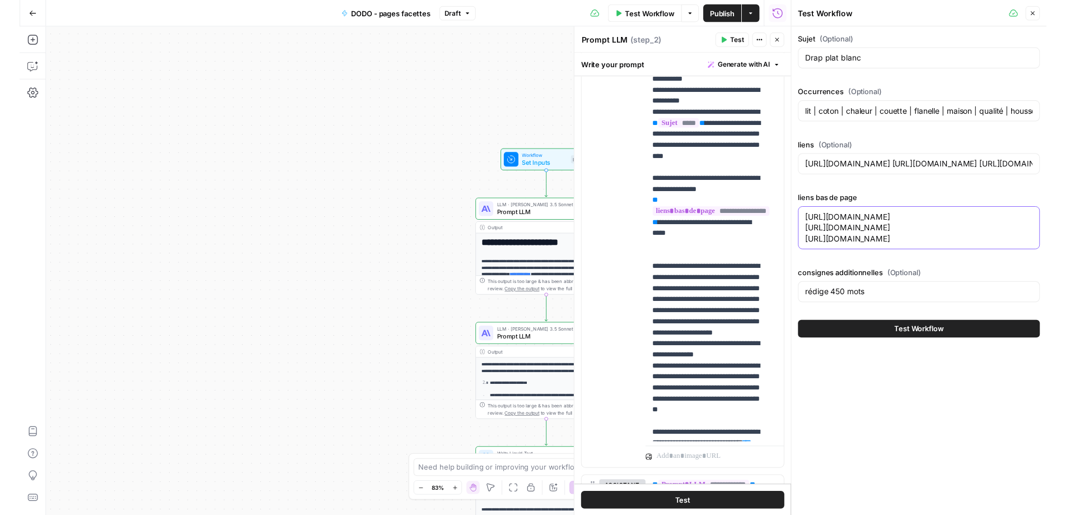
scroll to position [501, 0]
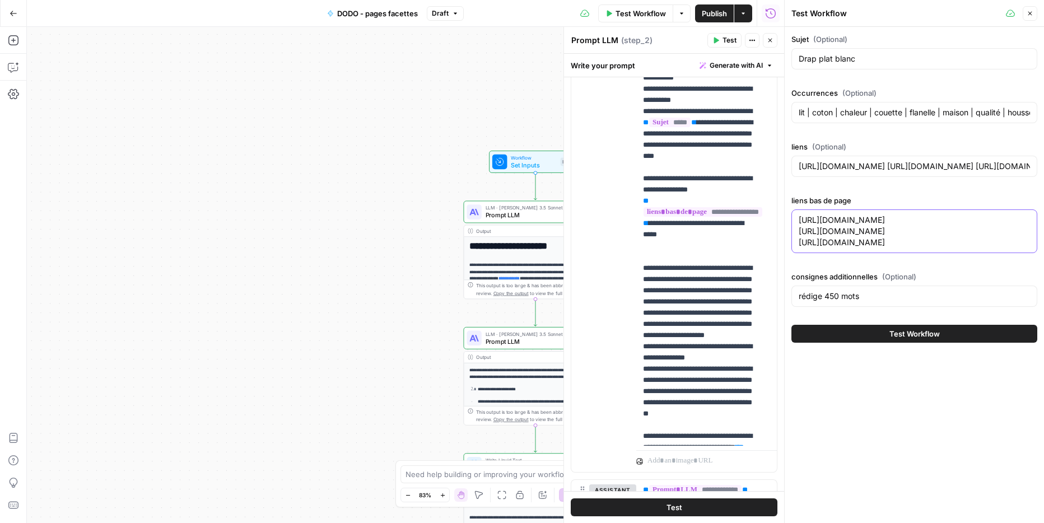
paste textarea "[URL][DOMAIN_NAME]"
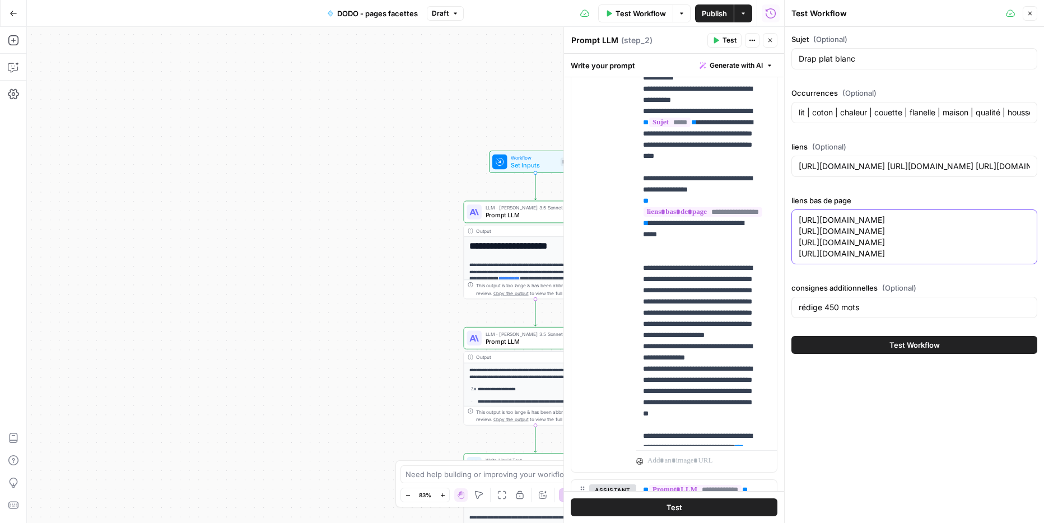
paste textarea "[URL][DOMAIN_NAME]"
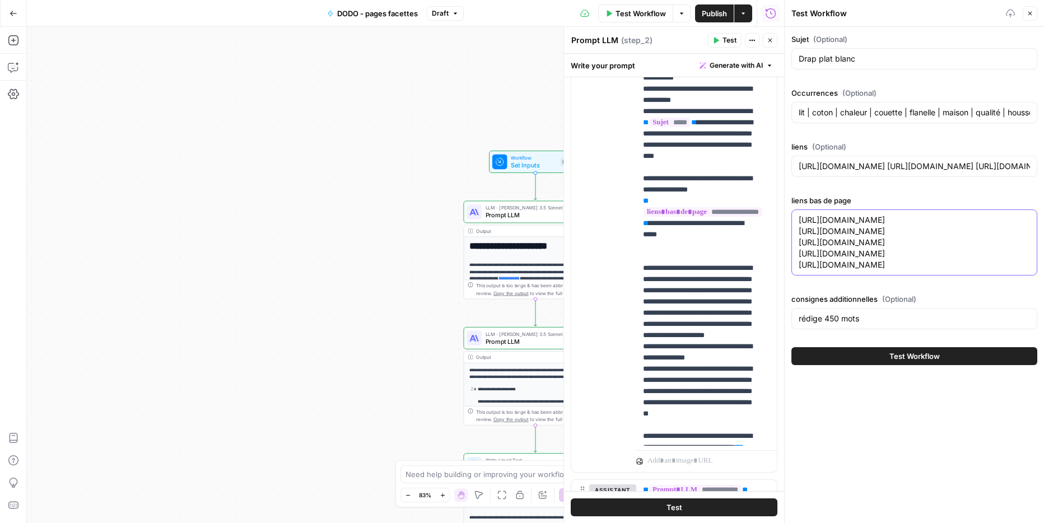
paste textarea "[URL][DOMAIN_NAME]"
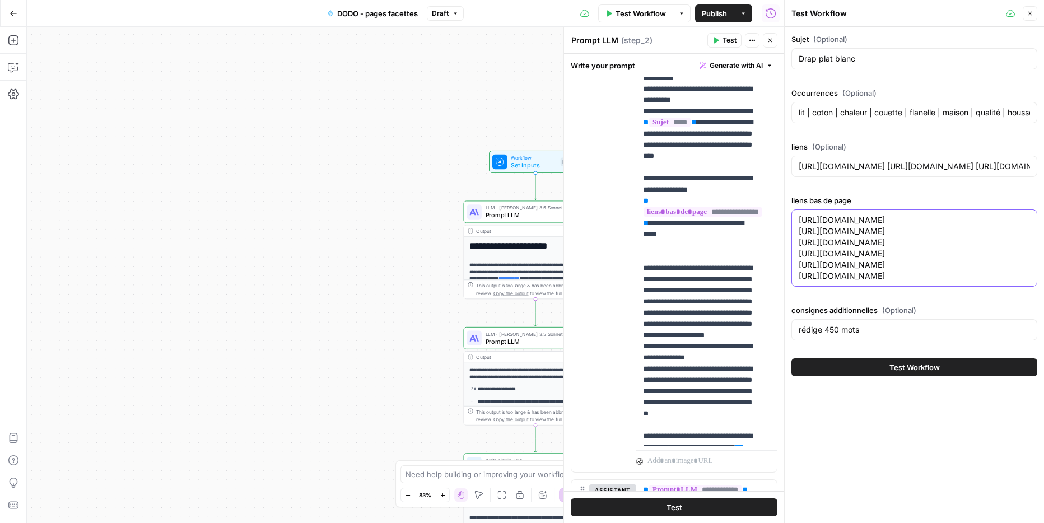
type textarea "[URL][DOMAIN_NAME] [URL][DOMAIN_NAME] [URL][DOMAIN_NAME] [URL][DOMAIN_NAME] [UR…"
click at [875, 332] on input "rédige 450 mots" at bounding box center [914, 329] width 231 height 11
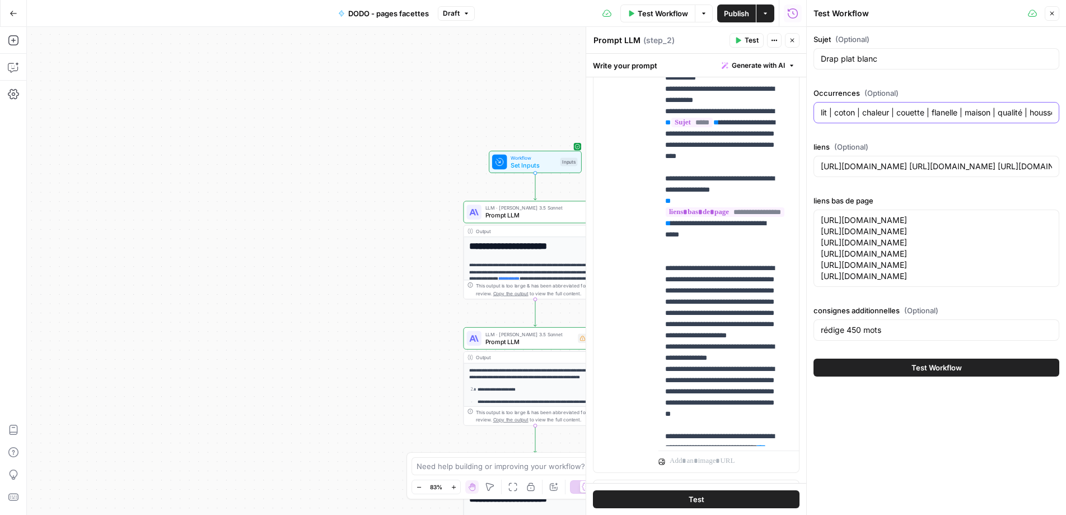
click at [873, 116] on input "lit | coton | chaleur | couette | flanelle | maison | qualité | housse | lit en…" at bounding box center [936, 112] width 231 height 11
paste input "coton | lit | housse | plat | blanc | drap | matelas | drap plat | couette | pe…"
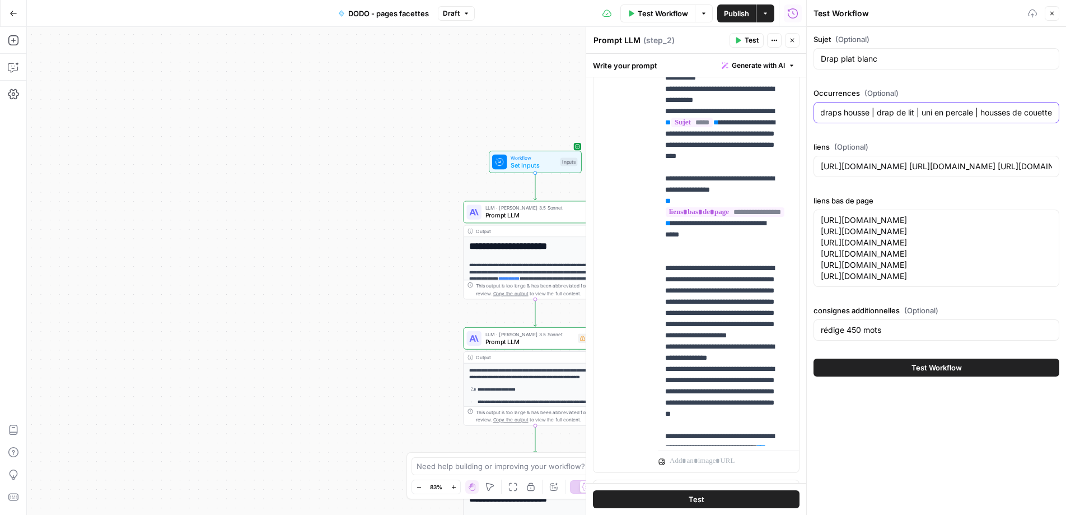
type input "coton | lit | housse | plat | blanc | drap | matelas | drap plat | couette | pe…"
click at [924, 368] on span "Test Workflow" at bounding box center [937, 367] width 50 height 11
click at [944, 361] on button "Test Workflow" at bounding box center [937, 367] width 246 height 18
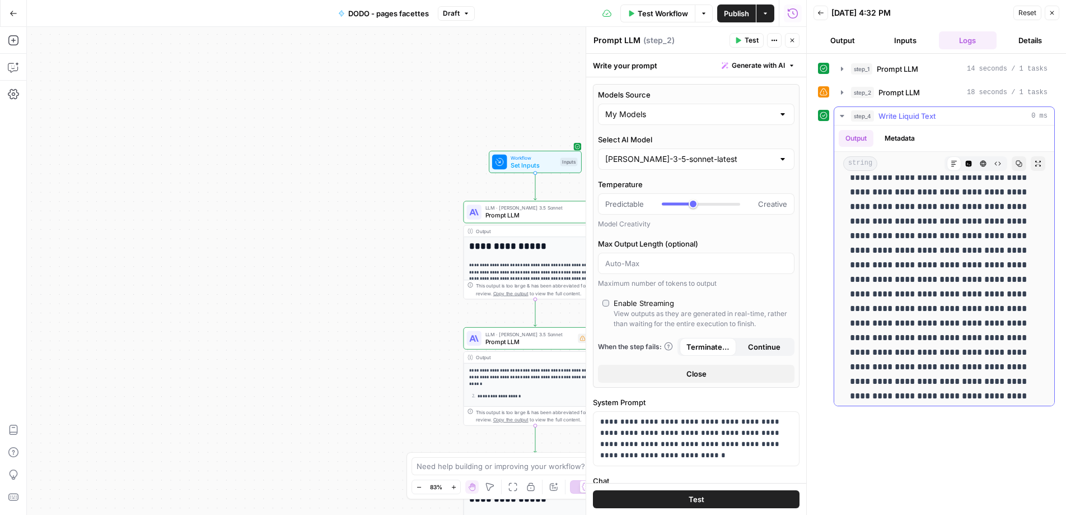
scroll to position [838, 0]
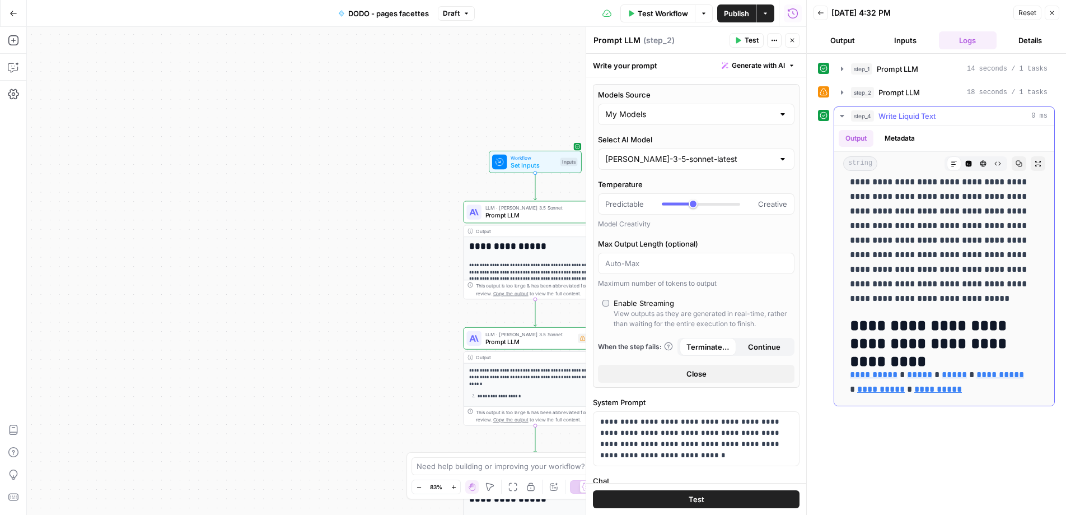
drag, startPoint x: 852, startPoint y: 197, endPoint x: 1001, endPoint y: 240, distance: 155.1
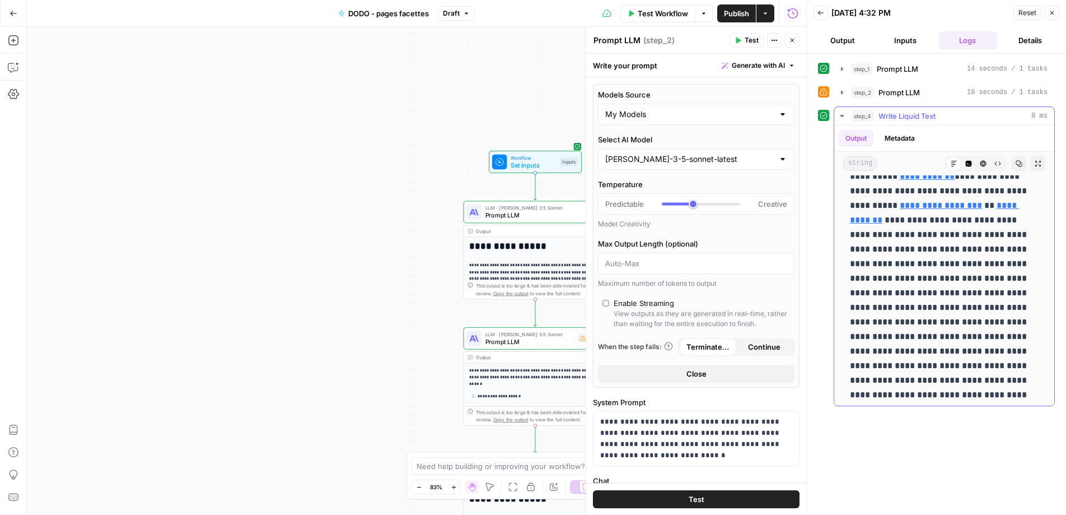
scroll to position [232, 0]
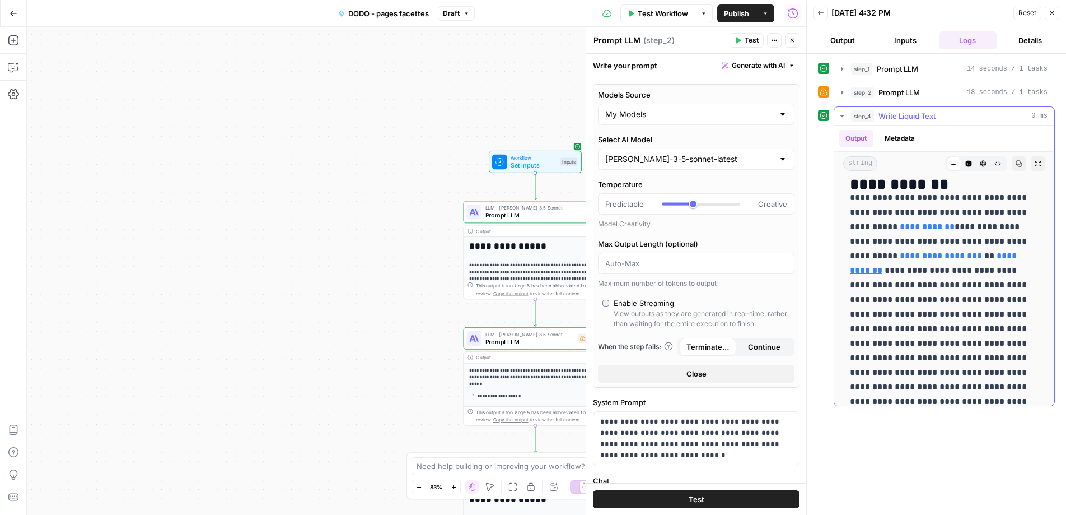
click at [1001, 240] on p "**********" at bounding box center [940, 335] width 180 height 291
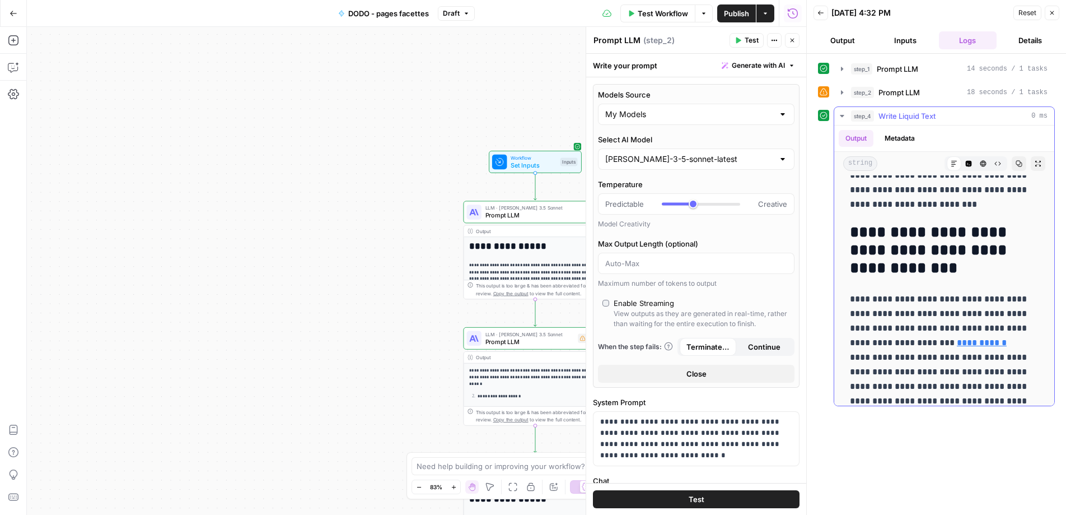
scroll to position [838, 0]
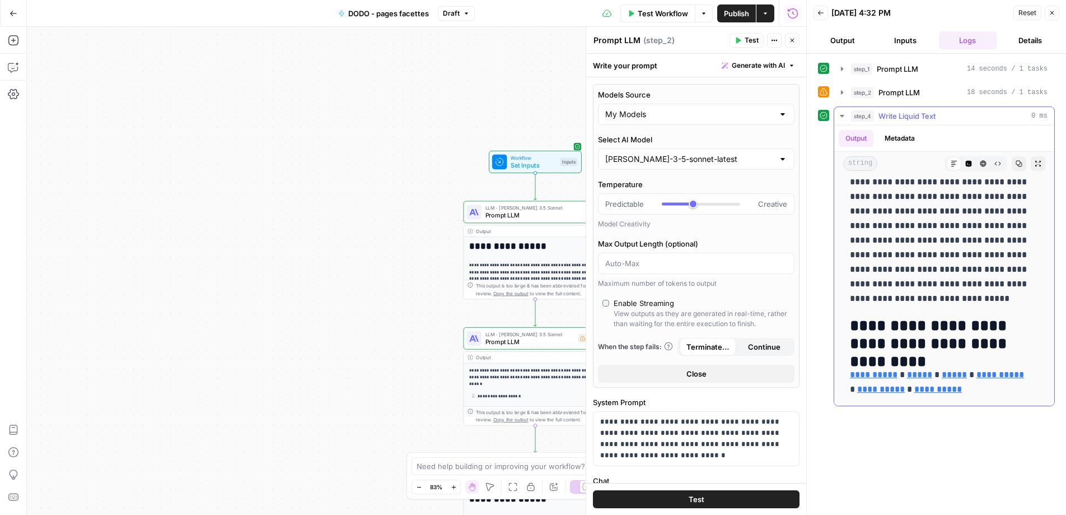
drag, startPoint x: 846, startPoint y: 193, endPoint x: 1023, endPoint y: 394, distance: 267.5
copy div "**********"
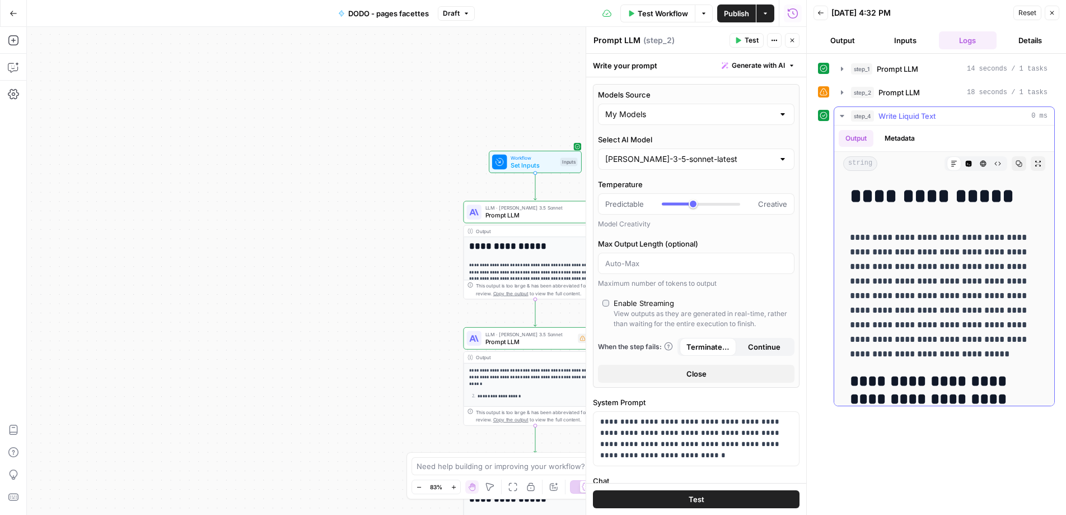
scroll to position [2, 0]
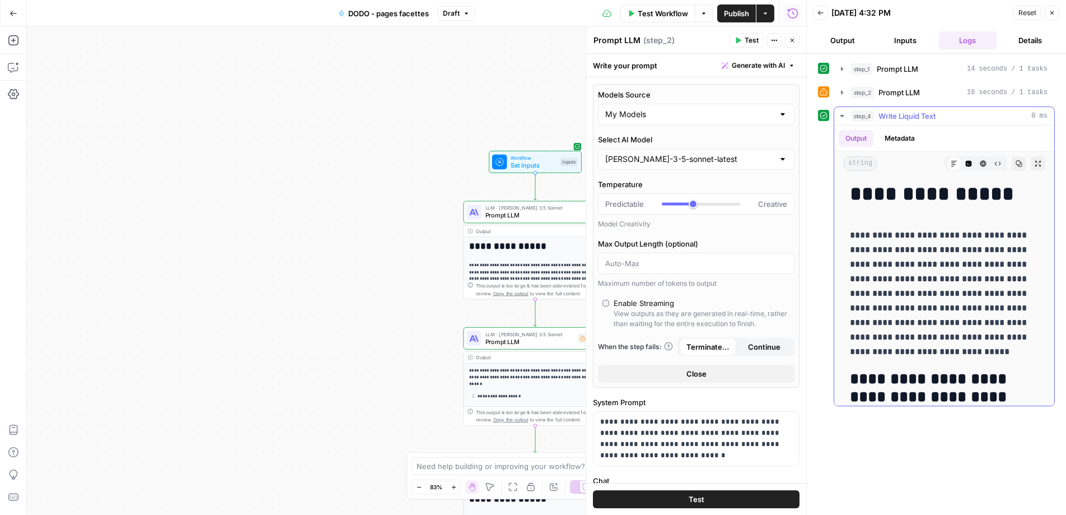
click at [1000, 265] on p "**********" at bounding box center [940, 293] width 180 height 131
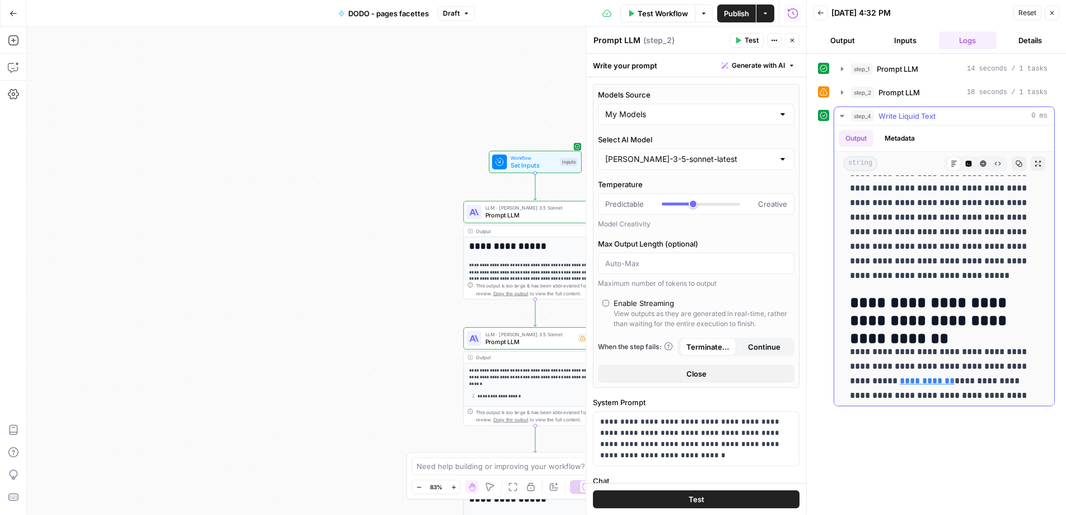
scroll to position [0, 0]
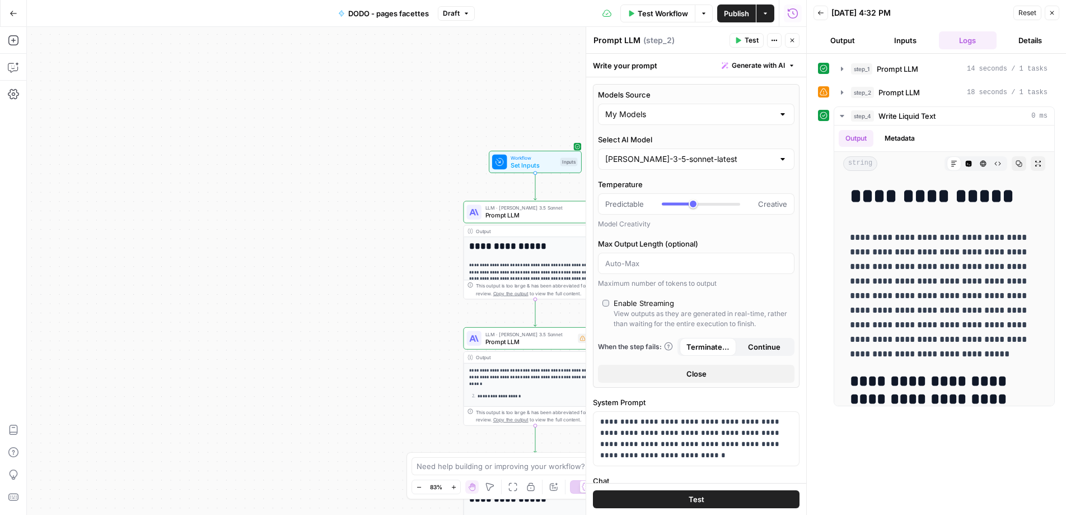
click at [680, 11] on span "Test Workflow" at bounding box center [663, 13] width 50 height 11
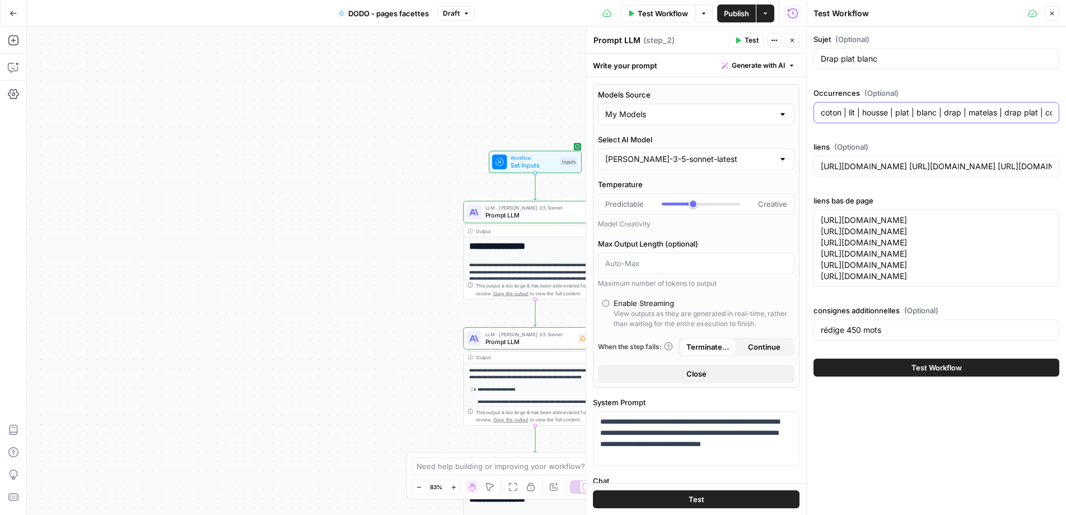
click at [868, 112] on input "coton | lit | housse | plat | blanc | drap | matelas | drap plat | couette | pe…" at bounding box center [936, 112] width 231 height 11
paste input "couleur | blanc | lit | toucher | qualité | housse | literie | drap | matelas |…"
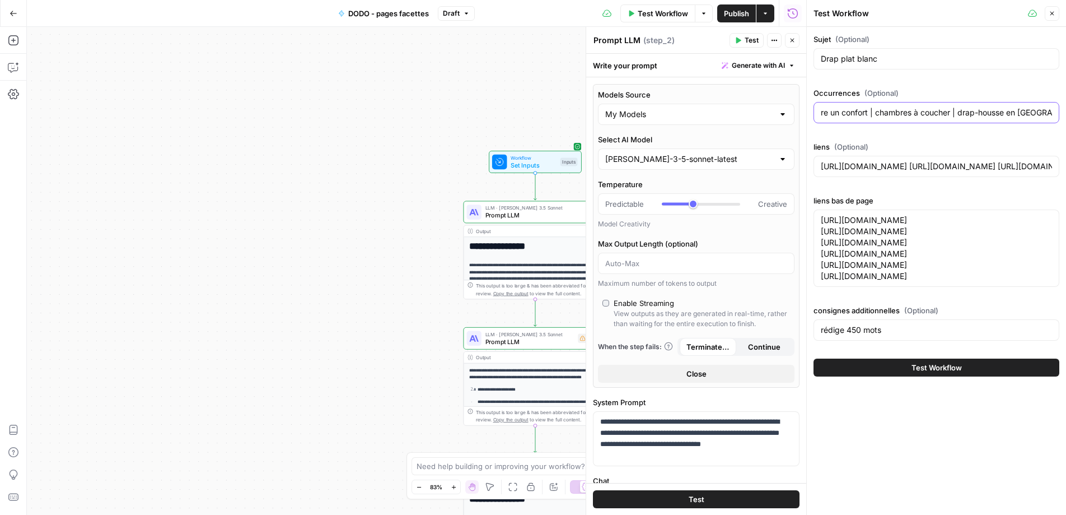
type input "coton | couleur | blanc | lit | toucher | qualité | housse | literie | drap | m…"
click at [915, 234] on textarea "[URL][DOMAIN_NAME] [URL][DOMAIN_NAME] [URL][DOMAIN_NAME] [URL][DOMAIN_NAME] [UR…" at bounding box center [936, 247] width 231 height 67
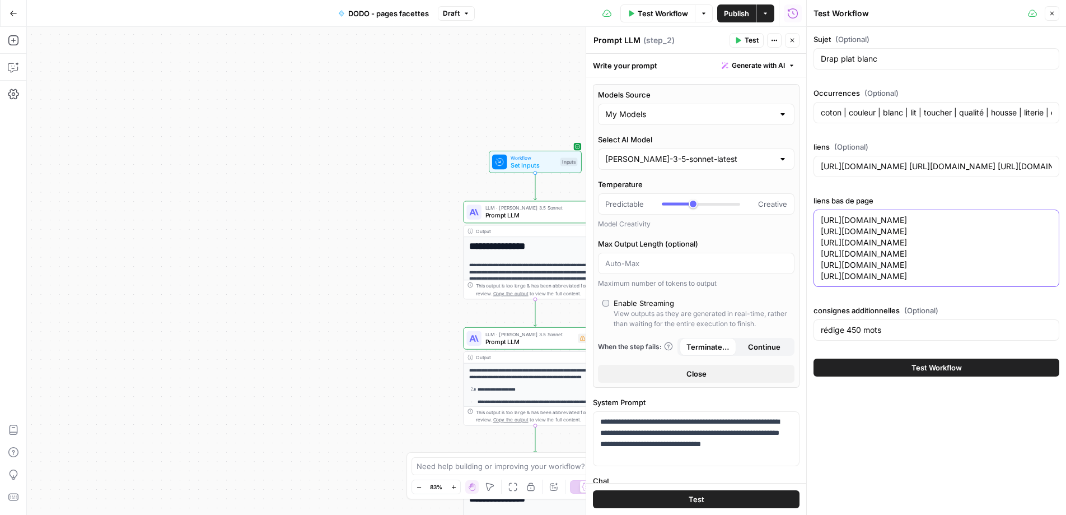
click at [915, 234] on textarea "[URL][DOMAIN_NAME] [URL][DOMAIN_NAME] [URL][DOMAIN_NAME] [URL][DOMAIN_NAME] [UR…" at bounding box center [936, 247] width 231 height 67
drag, startPoint x: 1048, startPoint y: 275, endPoint x: 826, endPoint y: 199, distance: 235.0
click at [826, 199] on div "liens bas de page [URL][DOMAIN_NAME] [URL][DOMAIN_NAME] [URL][DOMAIN_NAME] [URL…" at bounding box center [937, 243] width 246 height 96
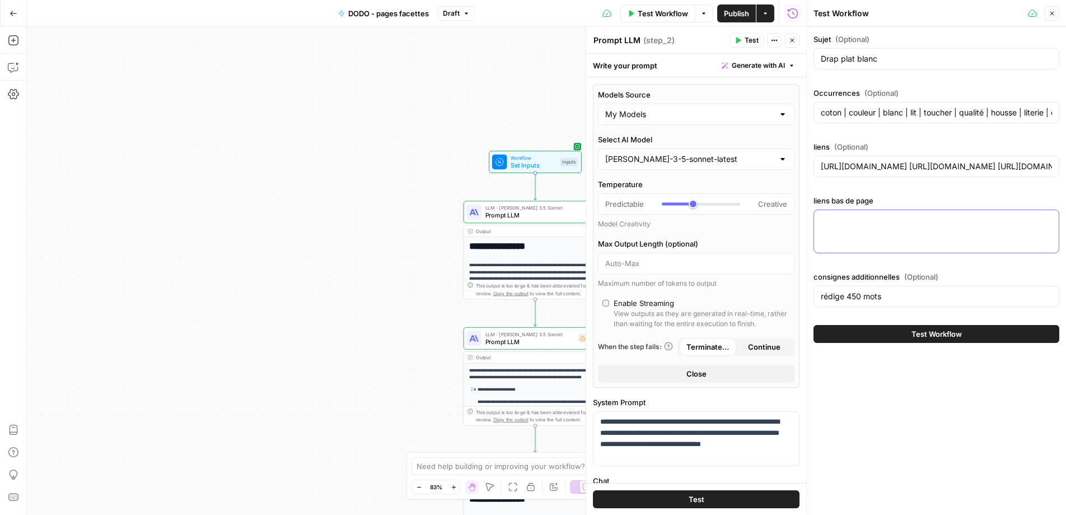
click at [873, 222] on textarea "liens bas de page" at bounding box center [936, 219] width 231 height 11
paste textarea "[URL][DOMAIN_NAME]"
type textarea "[URL][DOMAIN_NAME]"
drag, startPoint x: 921, startPoint y: 235, endPoint x: 763, endPoint y: 174, distance: 169.8
click at [762, 174] on body "**********" at bounding box center [533, 257] width 1066 height 515
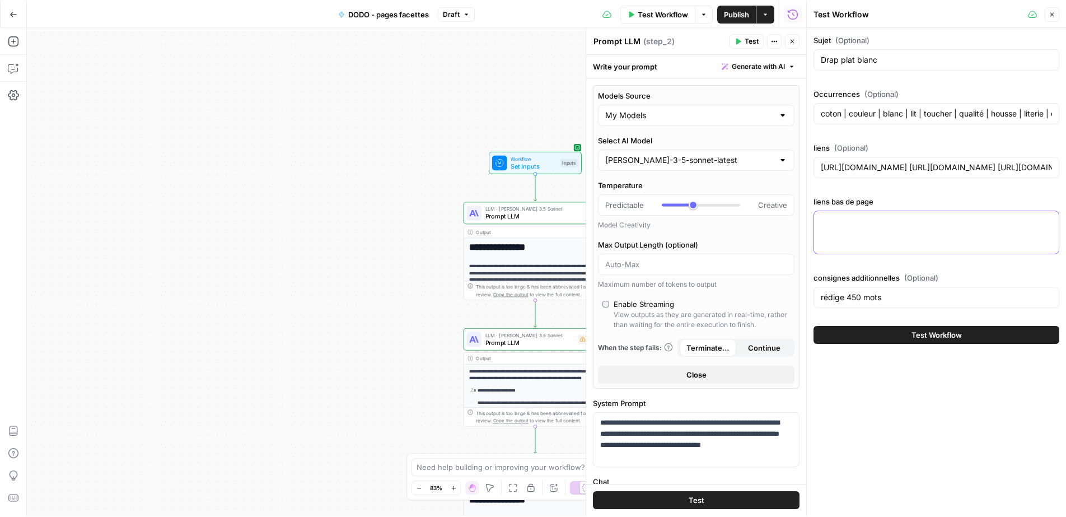
scroll to position [2, 0]
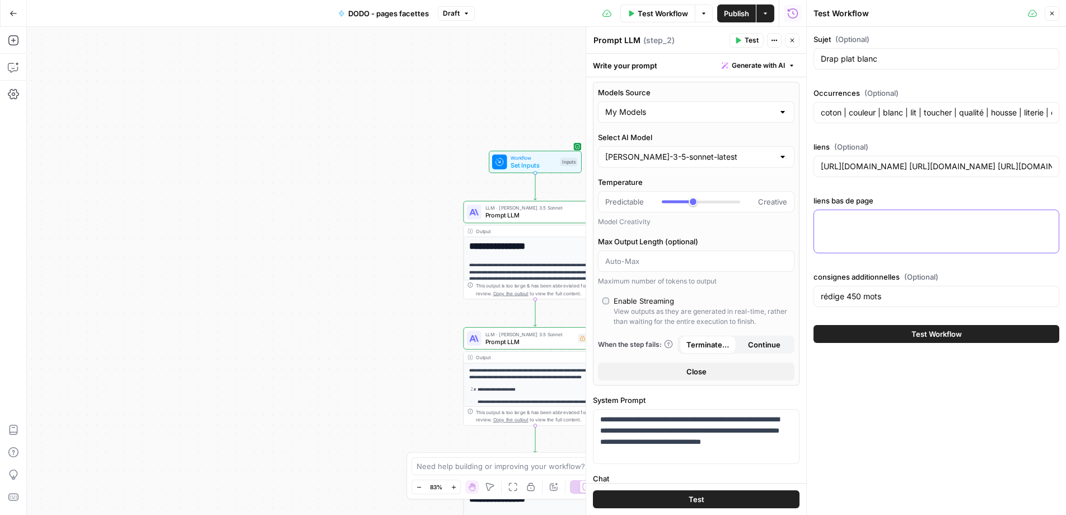
paste textarea "[URL][DOMAIN_NAME]"
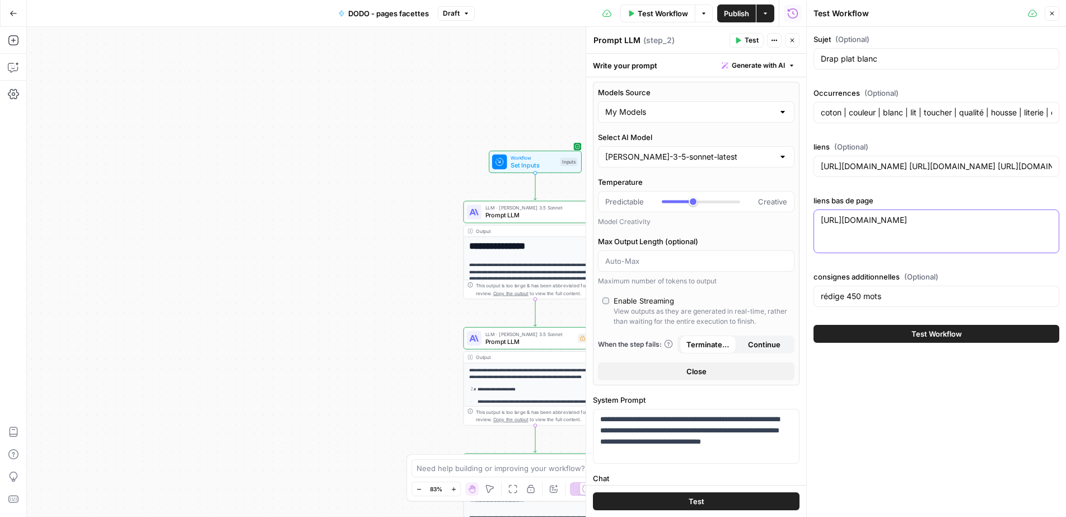
paste textarea "[URL][DOMAIN_NAME]"
type textarea "[URL][DOMAIN_NAME] [URL][DOMAIN_NAME]"
drag, startPoint x: 1038, startPoint y: 243, endPoint x: 811, endPoint y: 176, distance: 236.9
click at [811, 176] on div "Test Workflow Close Sujet (Optional) Drap plat blanc Occurrences (Optional) cot…" at bounding box center [936, 258] width 260 height 517
click at [847, 171] on input "[URL][DOMAIN_NAME] [URL][DOMAIN_NAME] [URL][DOMAIN_NAME] [URL][DOMAIN_NAME] [UR…" at bounding box center [936, 166] width 231 height 11
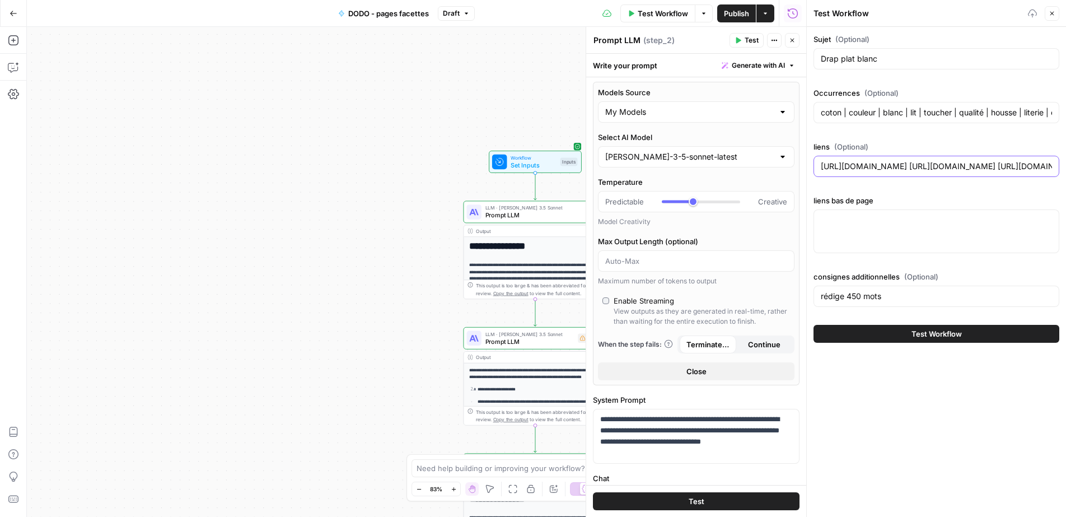
click at [847, 171] on input "[URL][DOMAIN_NAME] [URL][DOMAIN_NAME] [URL][DOMAIN_NAME] [URL][DOMAIN_NAME] [UR…" at bounding box center [936, 166] width 231 height 11
paste input "protection-literie/protections-impermeables/anti-punaises-de-lit.html [URL][DOM…"
type input "[URL][DOMAIN_NAME] [URL][DOMAIN_NAME]"
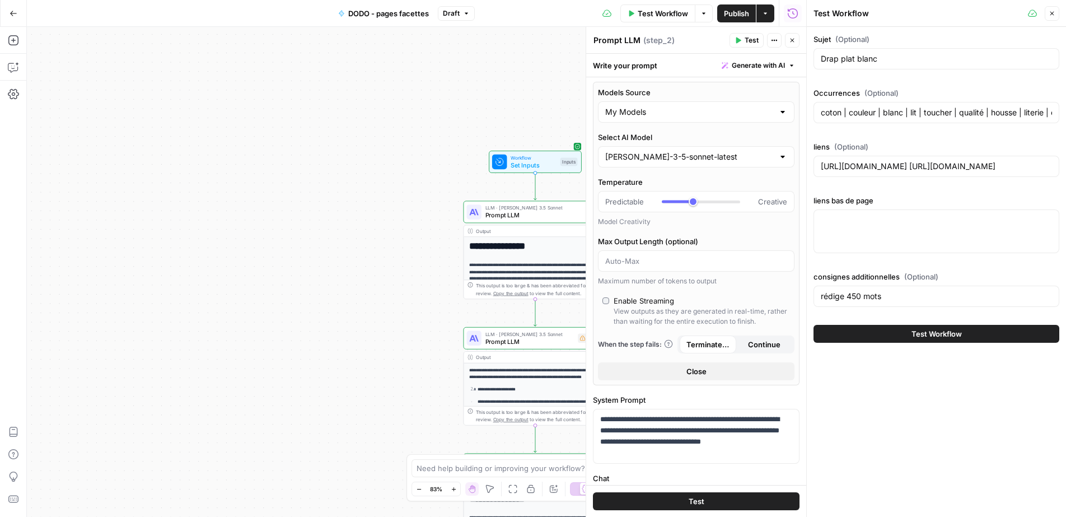
scroll to position [0, 0]
click at [875, 259] on div "Sujet (Optional) Drap plat blanc Occurrences (Optional) coton | couleur | blanc…" at bounding box center [937, 173] width 246 height 278
click at [872, 238] on div at bounding box center [937, 231] width 246 height 44
paste textarea "<a href="[URL][DOMAIN_NAME]">80x190</a> | <a href="[URL][DOMAIN_NAME]">90x190</…"
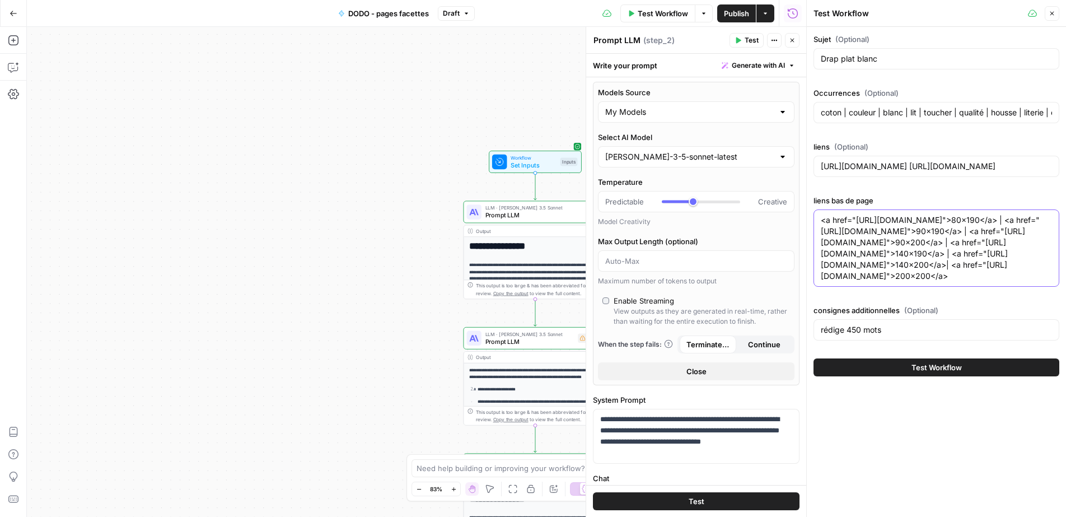
type textarea "<a href="[URL][DOMAIN_NAME]">80x190</a> | <a href="[URL][DOMAIN_NAME]">90x190</…"
drag, startPoint x: 963, startPoint y: 428, endPoint x: 796, endPoint y: 3, distance: 457.0
click at [992, 80] on div "Sujet (Optional) Drap plat blanc Occurrences (Optional) coton | couleur | blanc…" at bounding box center [936, 205] width 259 height 356
click at [923, 60] on input "Drap plat blanc" at bounding box center [936, 58] width 231 height 11
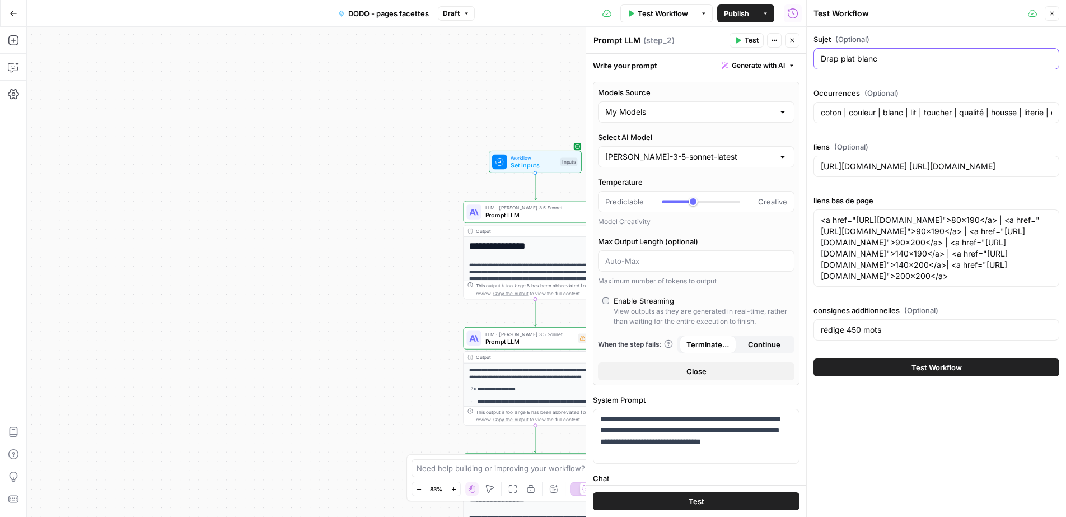
click at [923, 60] on input "Drap plat blanc" at bounding box center [936, 58] width 231 height 11
paste input "housse 180x200 bonnet 30"
type input "Drap housse 180x200 bonnet 30"
drag, startPoint x: 915, startPoint y: 432, endPoint x: 1050, endPoint y: 393, distance: 140.9
click at [916, 373] on span "Test Workflow" at bounding box center [937, 367] width 50 height 11
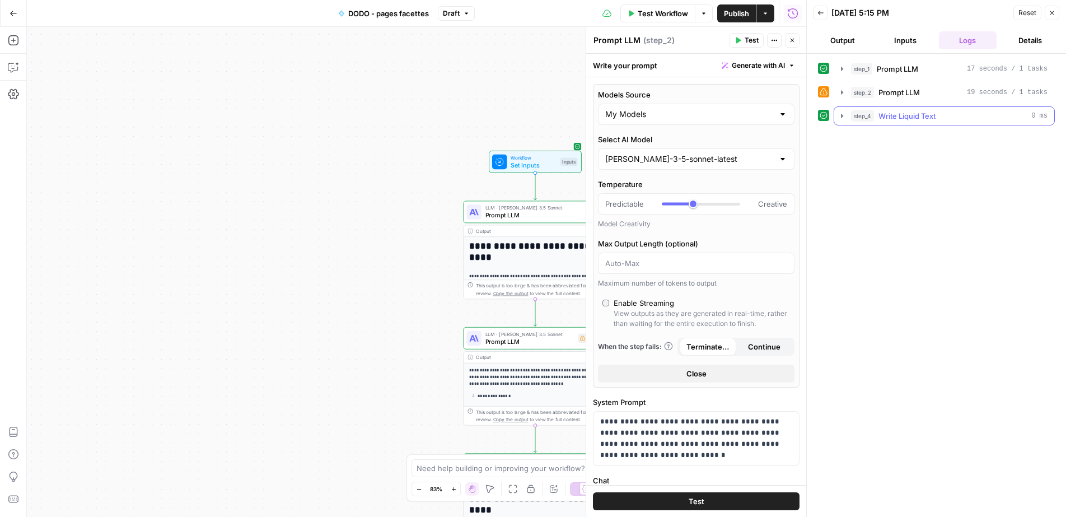
click at [839, 116] on icon "button" at bounding box center [842, 115] width 9 height 9
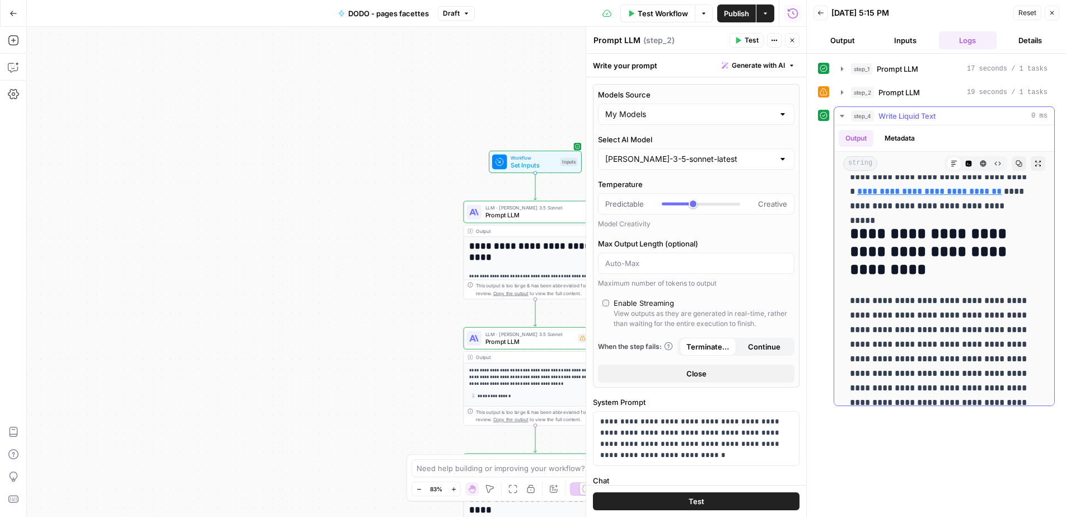
scroll to position [866, 0]
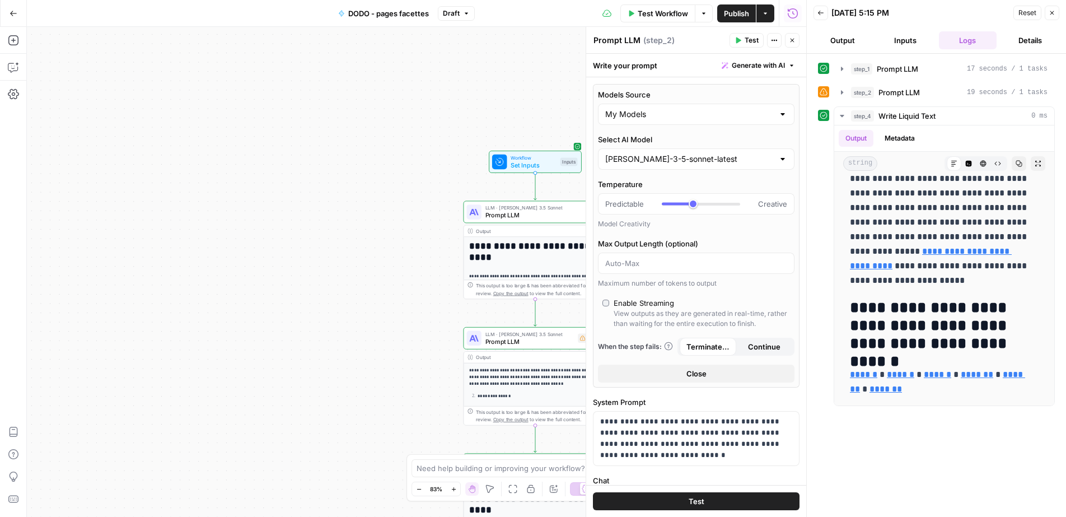
drag, startPoint x: 847, startPoint y: 194, endPoint x: 1048, endPoint y: 409, distance: 293.6
click at [1043, 409] on div "**********" at bounding box center [936, 285] width 237 height 452
copy div "**********"
